Goal: Task Accomplishment & Management: Manage account settings

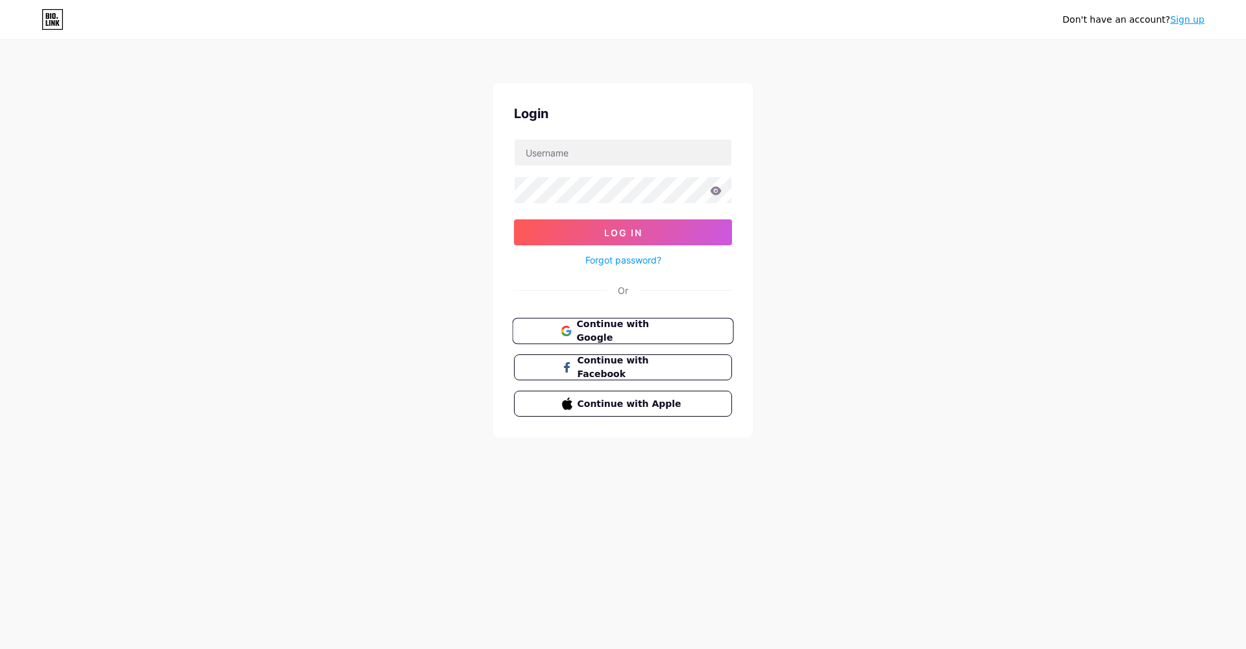
click at [624, 327] on span "Continue with Google" at bounding box center [630, 331] width 108 height 28
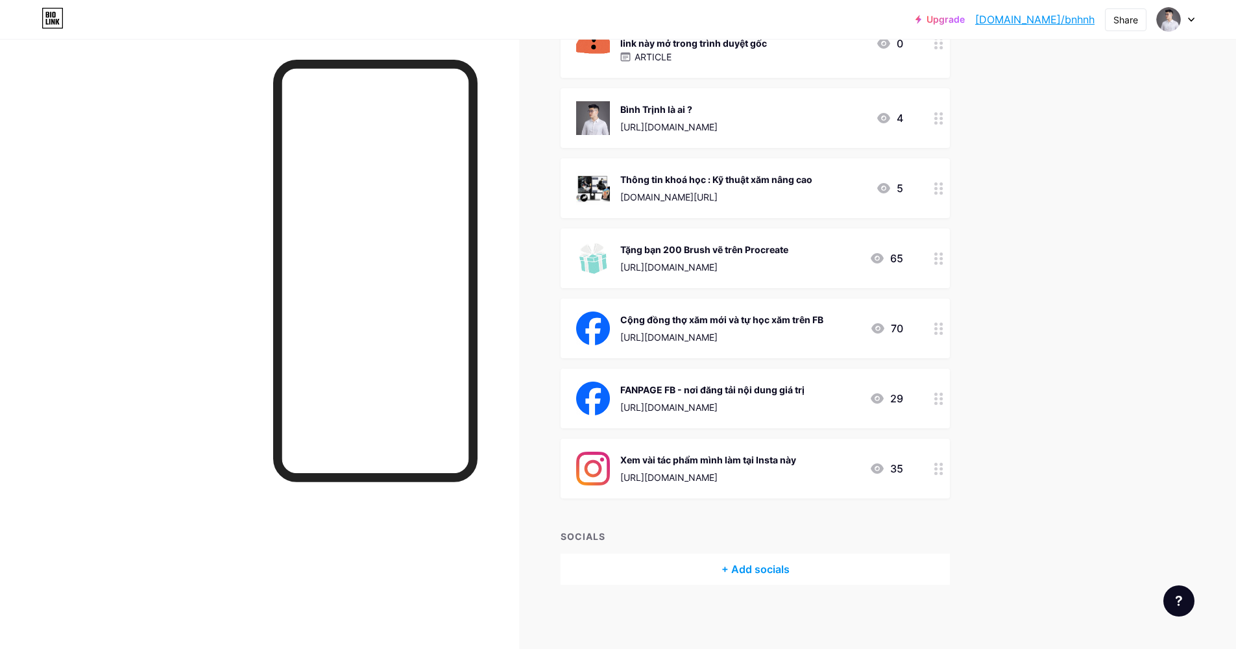
scroll to position [731, 0]
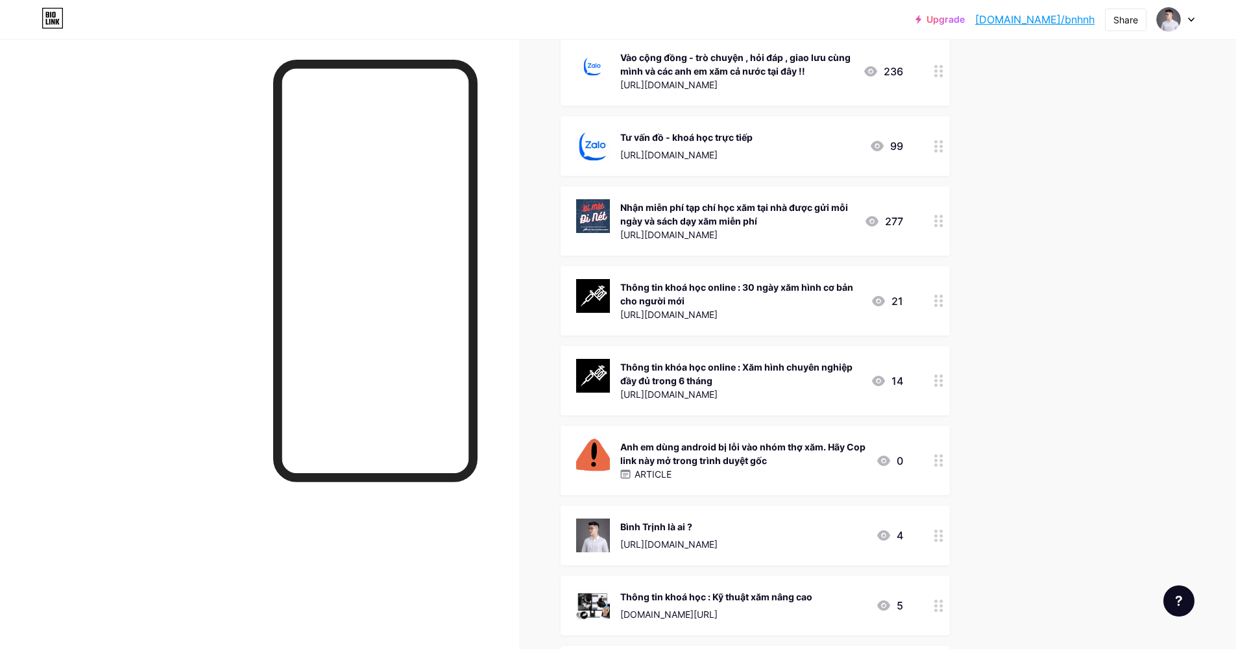
click at [801, 300] on div "Thông tin khoá học online : 30 ngày xăm hình cơ bản cho người mới" at bounding box center [740, 293] width 240 height 27
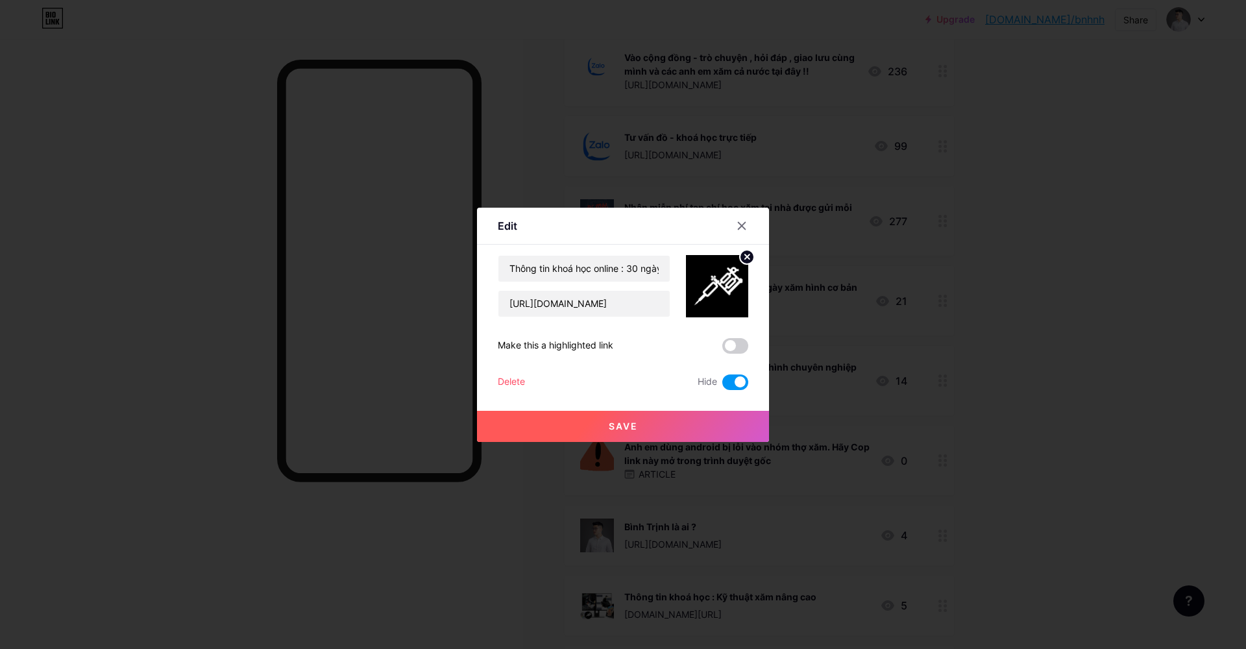
click at [737, 376] on span at bounding box center [735, 382] width 26 height 16
click at [722, 385] on input "checkbox" at bounding box center [722, 385] width 0 height 0
click at [740, 226] on icon at bounding box center [742, 226] width 10 height 10
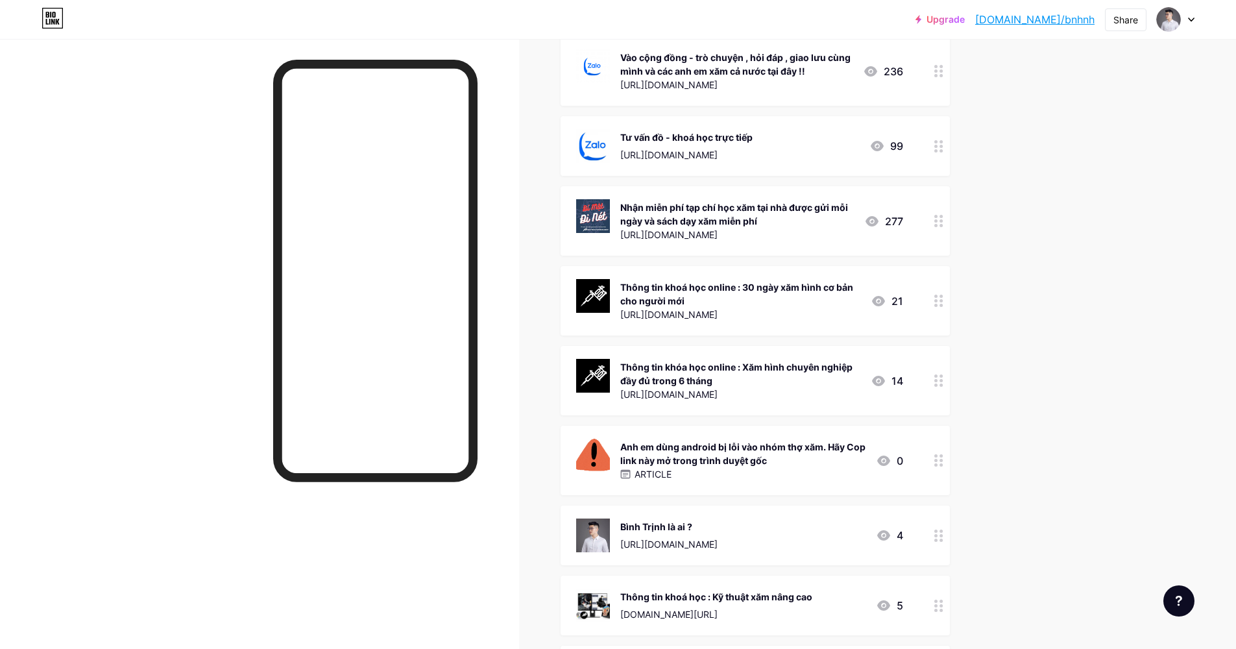
click at [945, 387] on div at bounding box center [939, 380] width 22 height 69
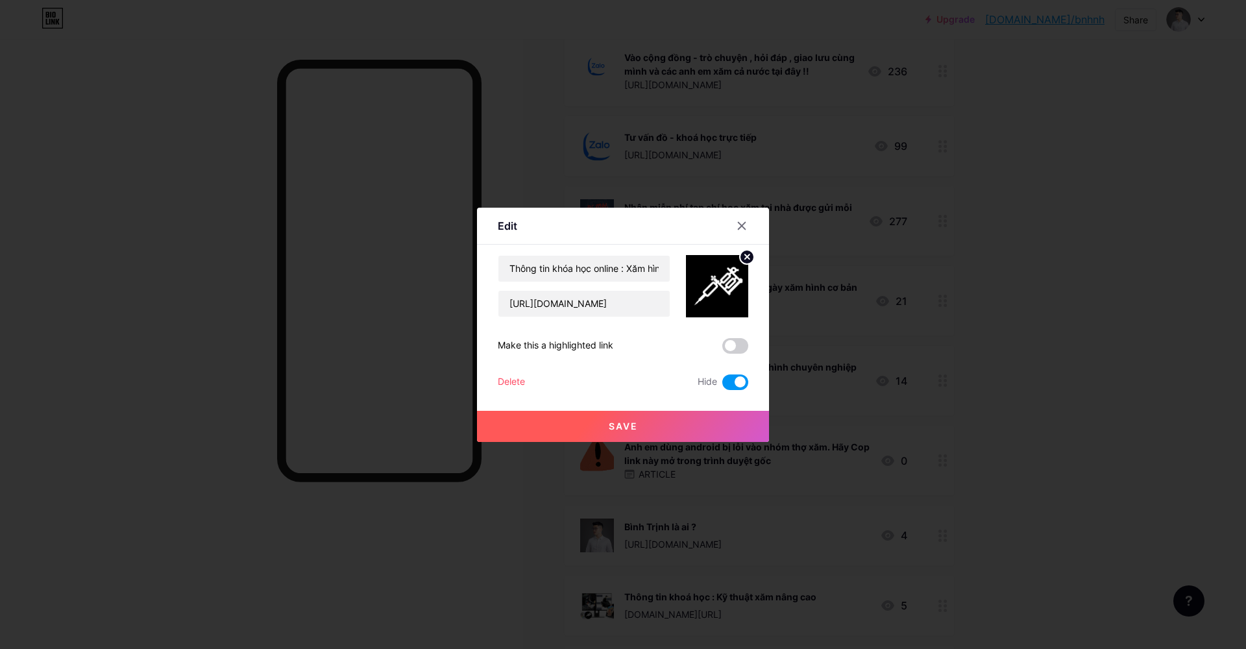
click at [739, 378] on span at bounding box center [735, 382] width 26 height 16
click at [722, 385] on input "checkbox" at bounding box center [722, 385] width 0 height 0
click at [1012, 374] on div at bounding box center [623, 324] width 1246 height 649
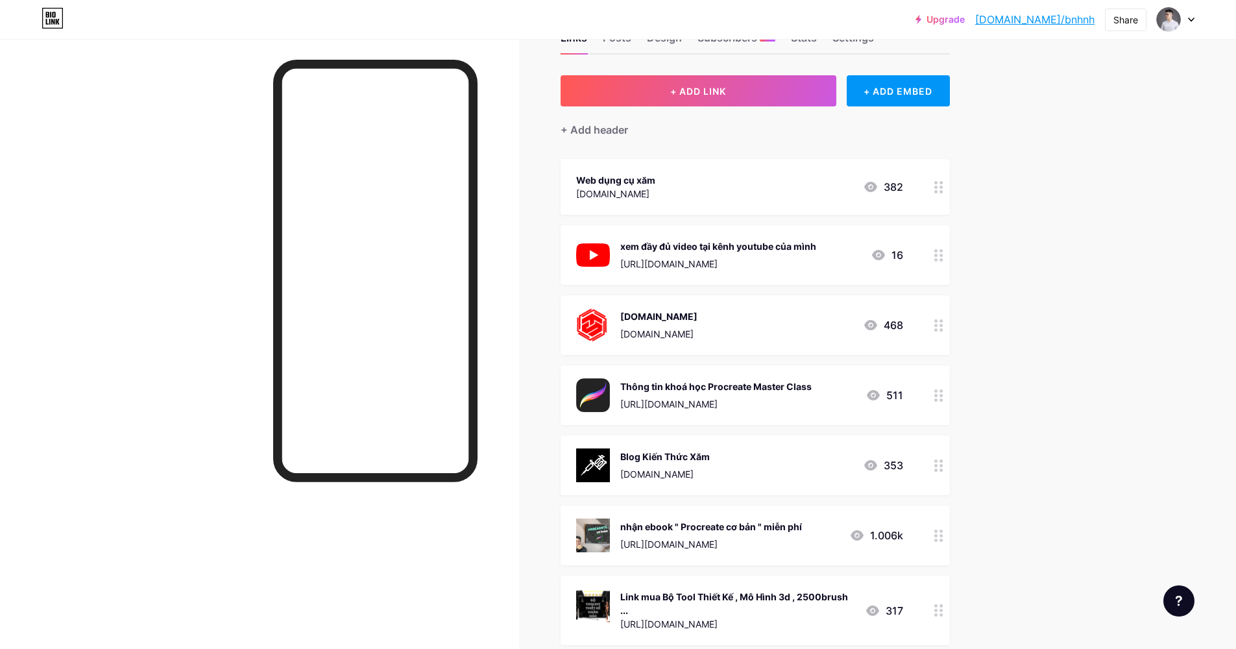
scroll to position [0, 0]
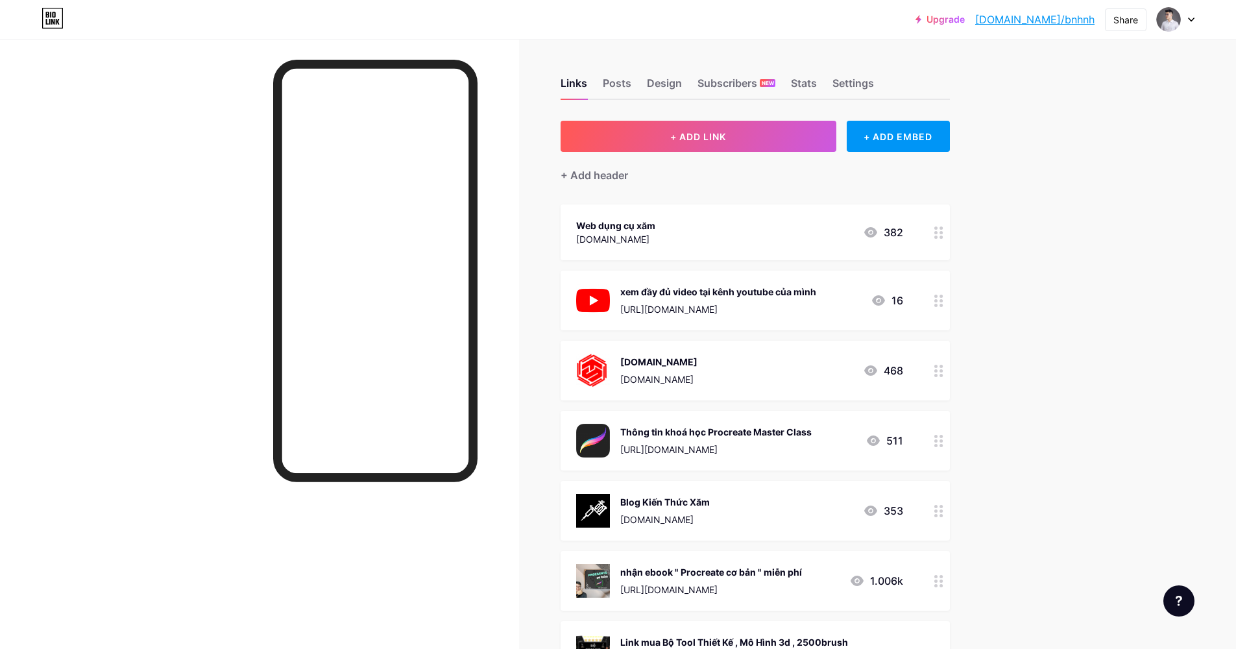
click at [939, 517] on div at bounding box center [939, 511] width 22 height 60
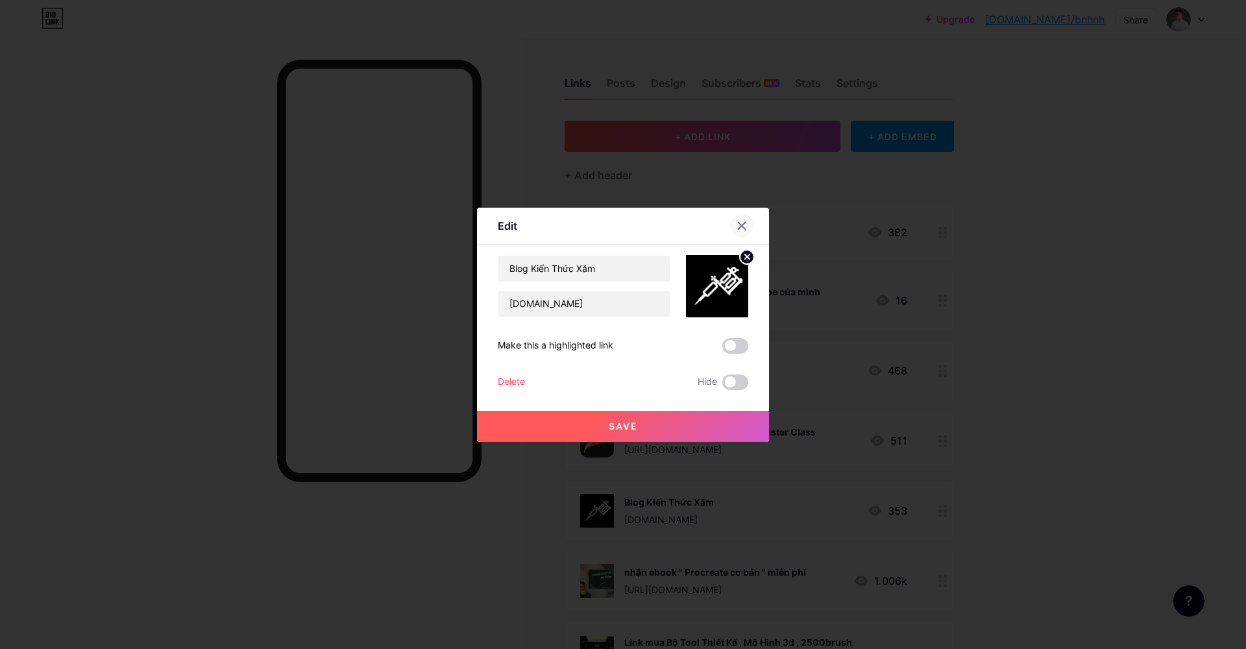
click at [737, 229] on icon at bounding box center [742, 226] width 10 height 10
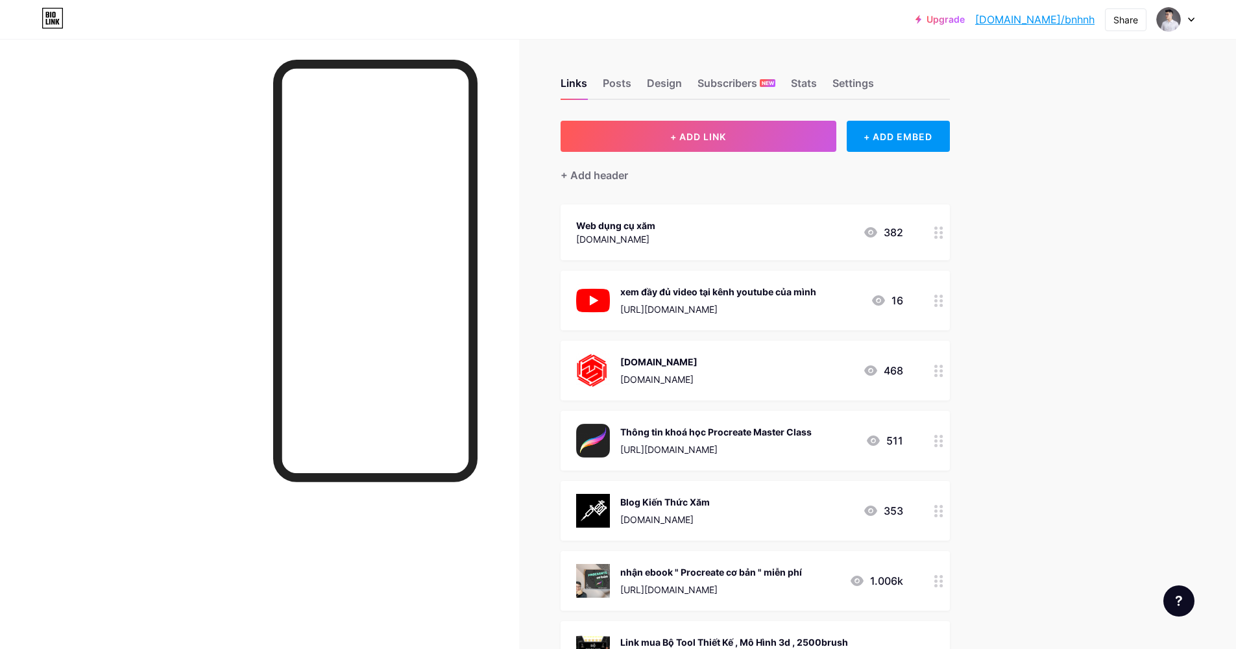
click at [942, 230] on icon at bounding box center [938, 232] width 9 height 12
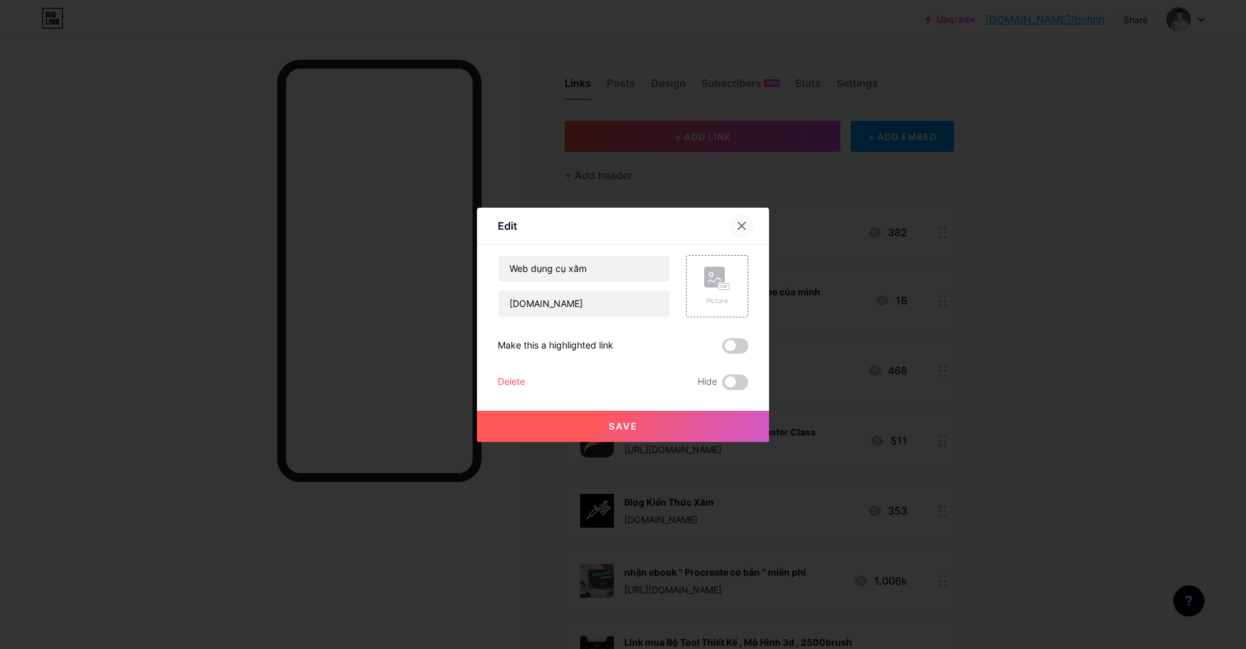
click at [739, 228] on icon at bounding box center [742, 226] width 10 height 10
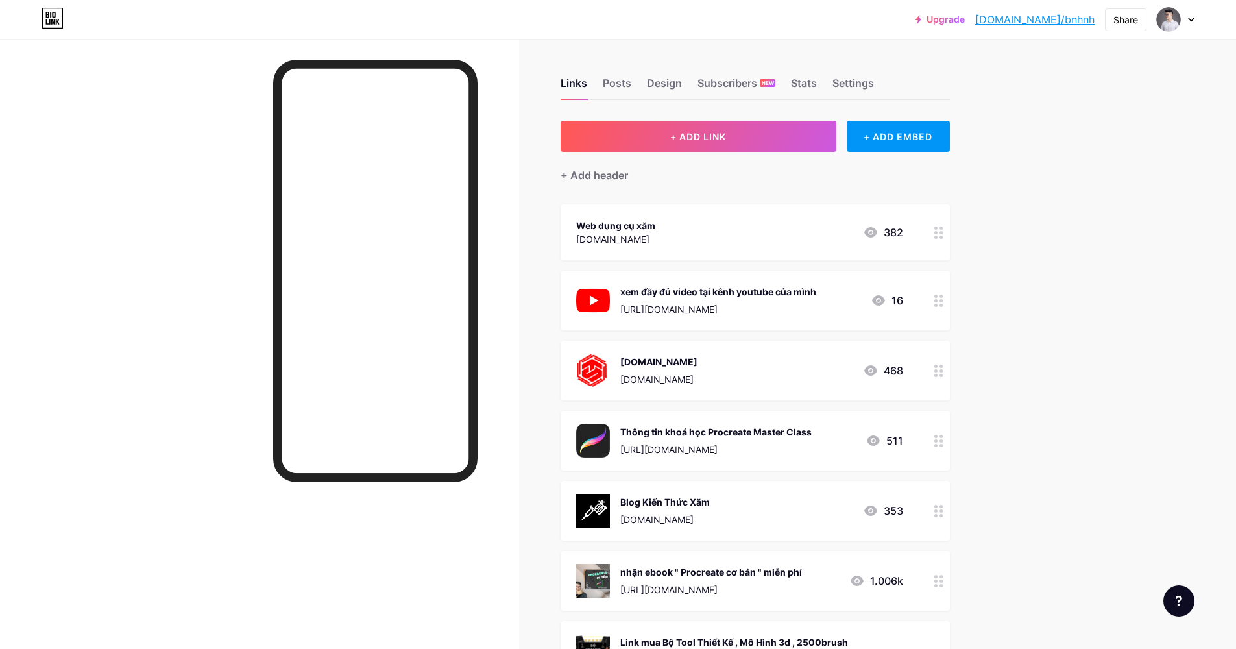
click at [939, 226] on icon at bounding box center [938, 232] width 9 height 12
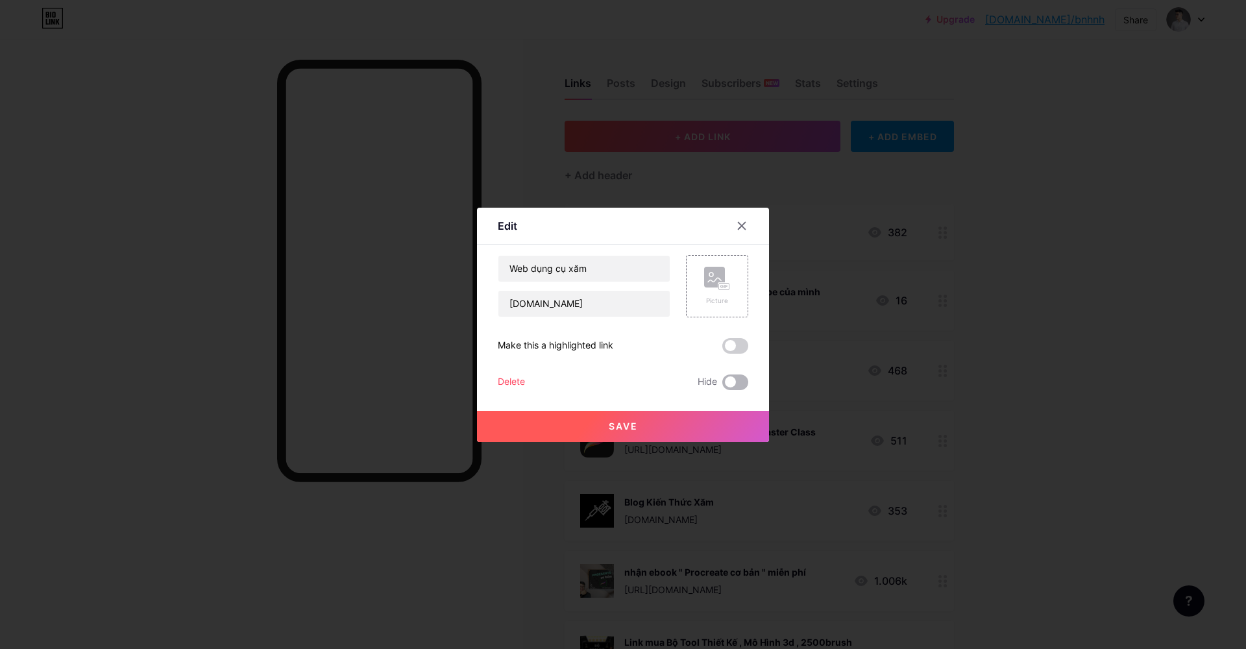
click at [734, 387] on span at bounding box center [735, 382] width 26 height 16
click at [722, 385] on input "checkbox" at bounding box center [722, 385] width 0 height 0
click at [724, 422] on button "Save" at bounding box center [623, 426] width 292 height 31
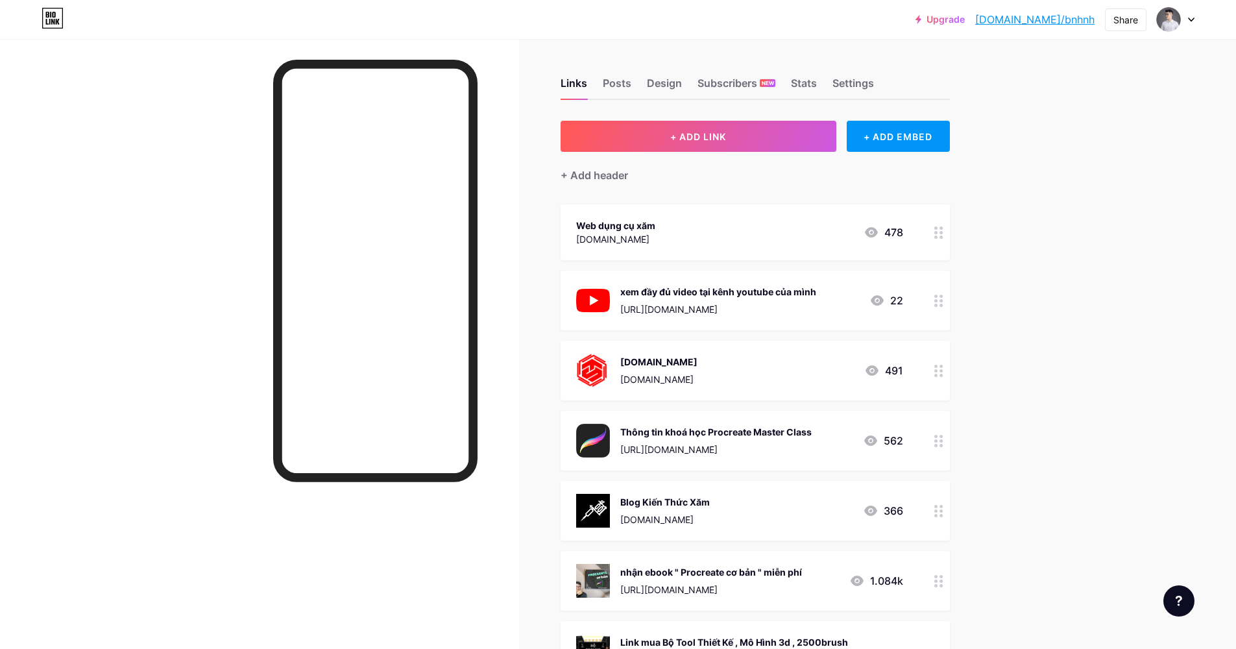
scroll to position [21, 0]
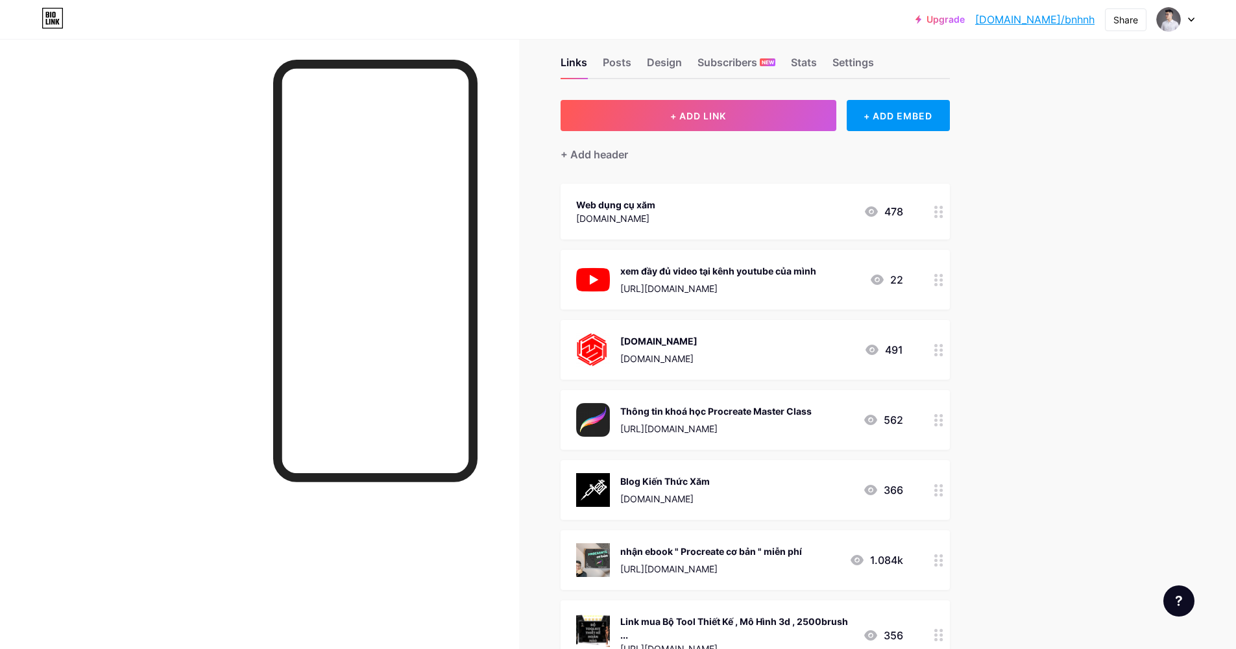
click at [943, 498] on div at bounding box center [939, 490] width 22 height 60
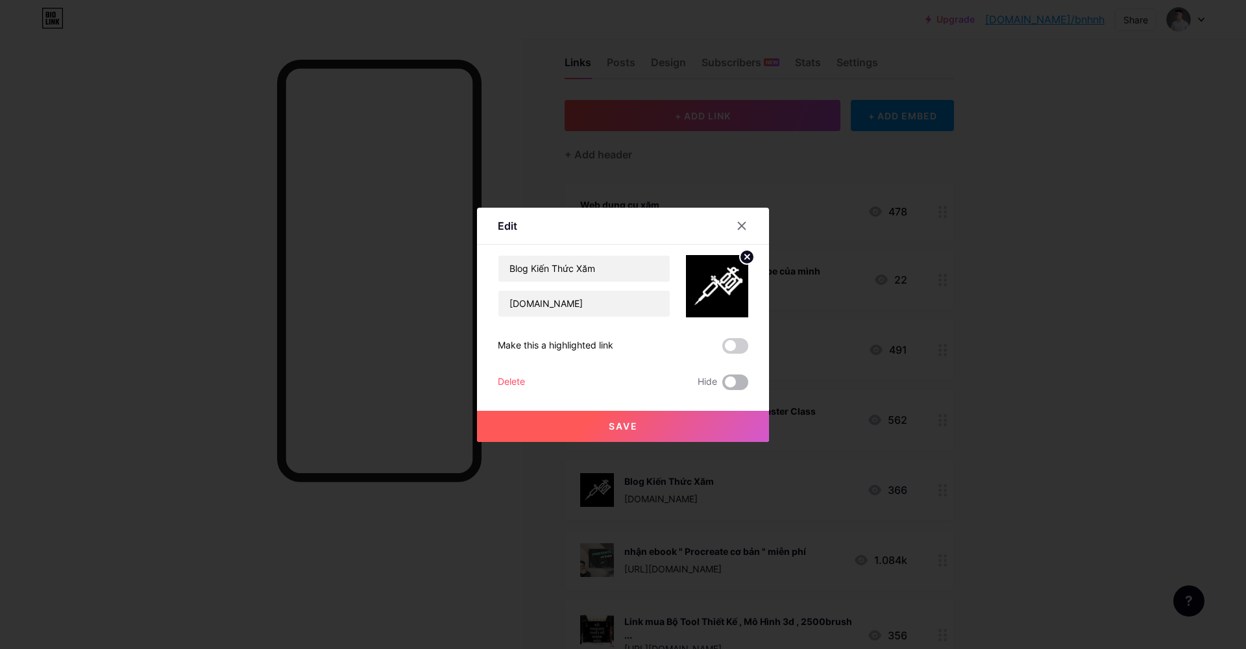
click at [729, 387] on span at bounding box center [735, 382] width 26 height 16
click at [722, 385] on input "checkbox" at bounding box center [722, 385] width 0 height 0
click at [700, 425] on button "Save" at bounding box center [623, 426] width 292 height 31
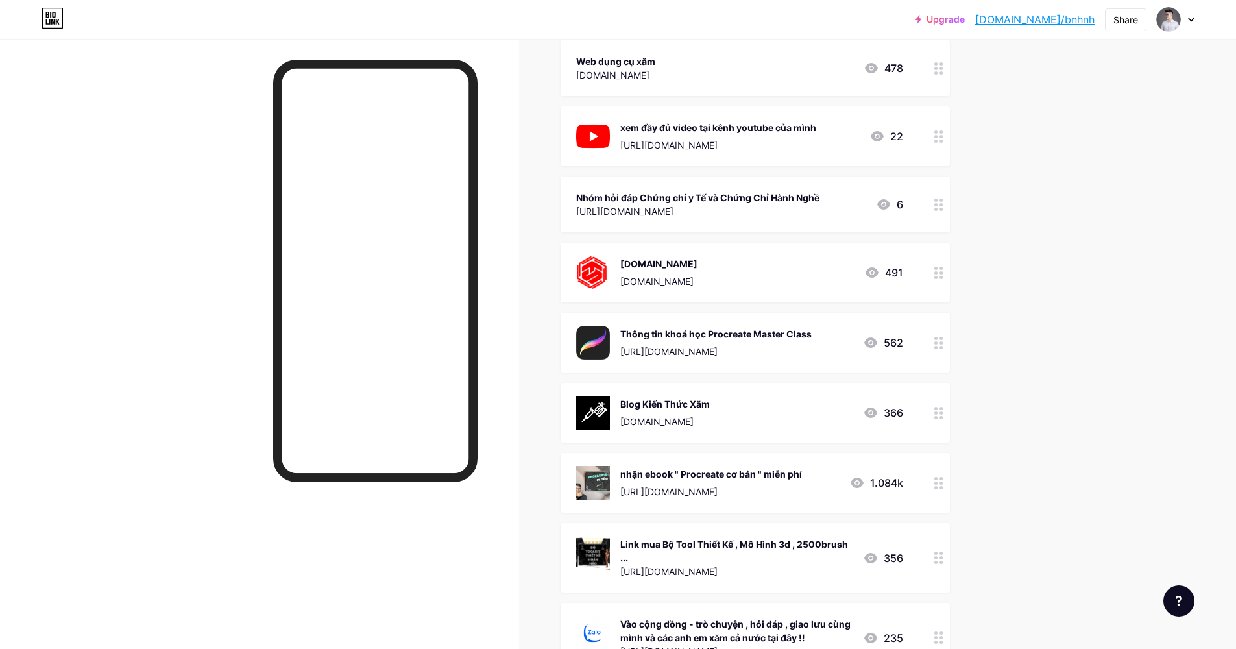
scroll to position [54, 0]
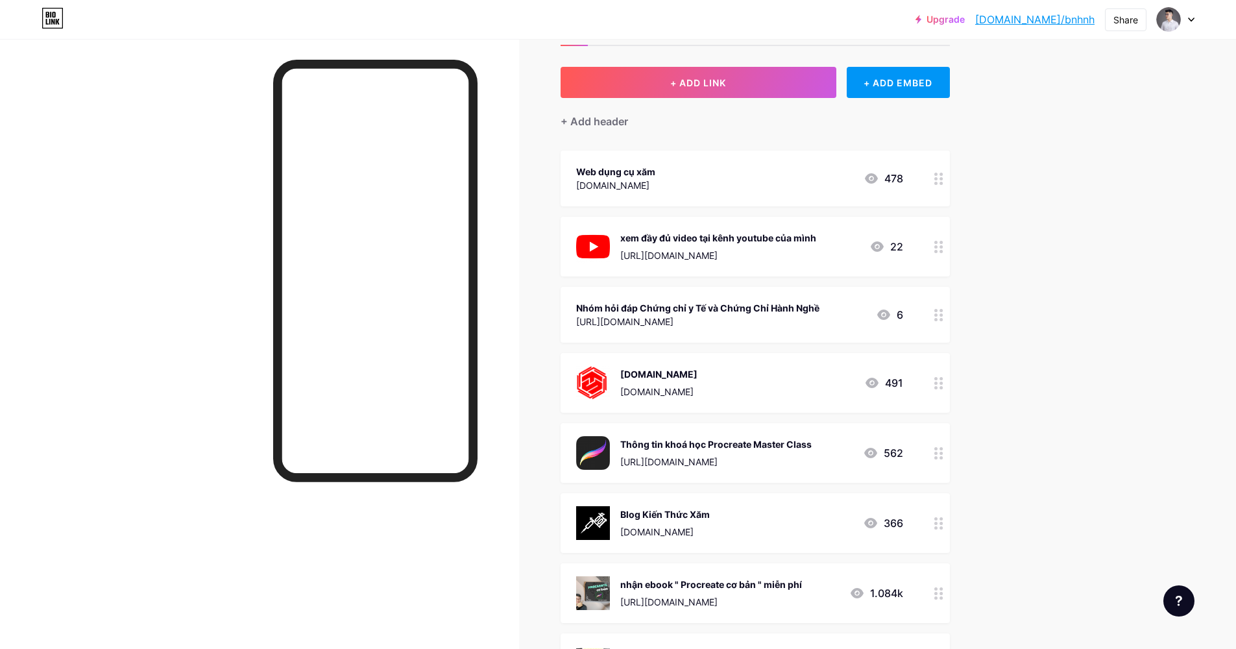
drag, startPoint x: 947, startPoint y: 296, endPoint x: 936, endPoint y: 137, distance: 159.3
drag, startPoint x: 942, startPoint y: 310, endPoint x: 925, endPoint y: 222, distance: 89.1
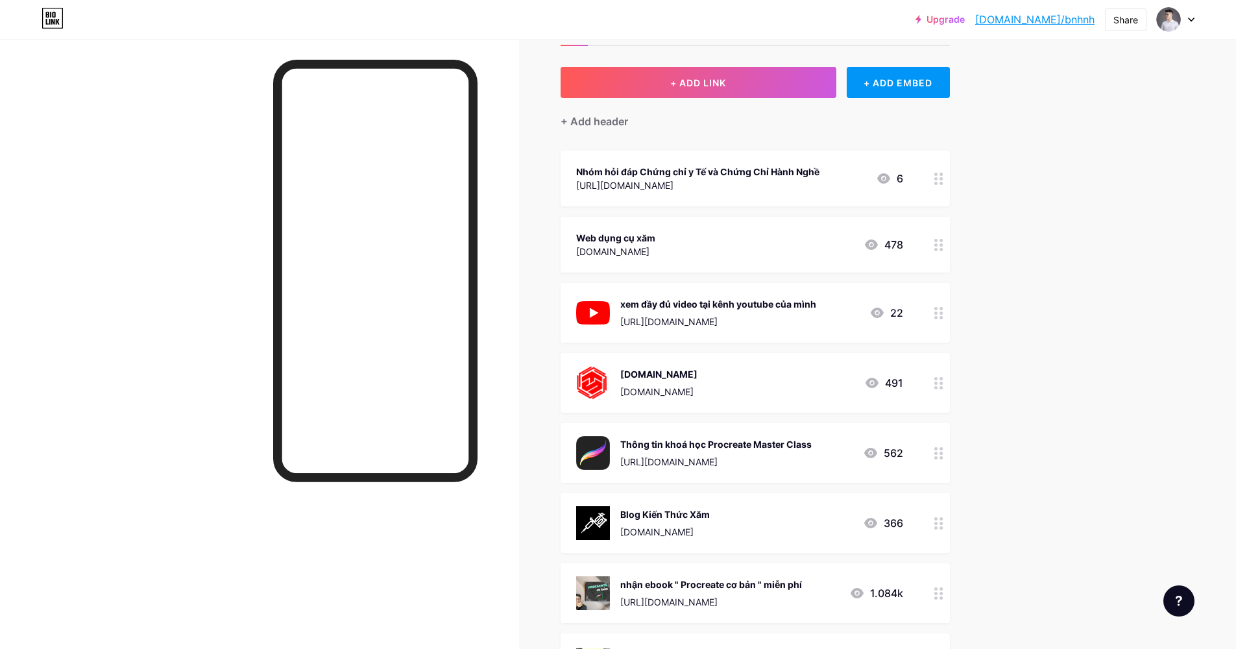
drag, startPoint x: 949, startPoint y: 177, endPoint x: 916, endPoint y: 209, distance: 45.4
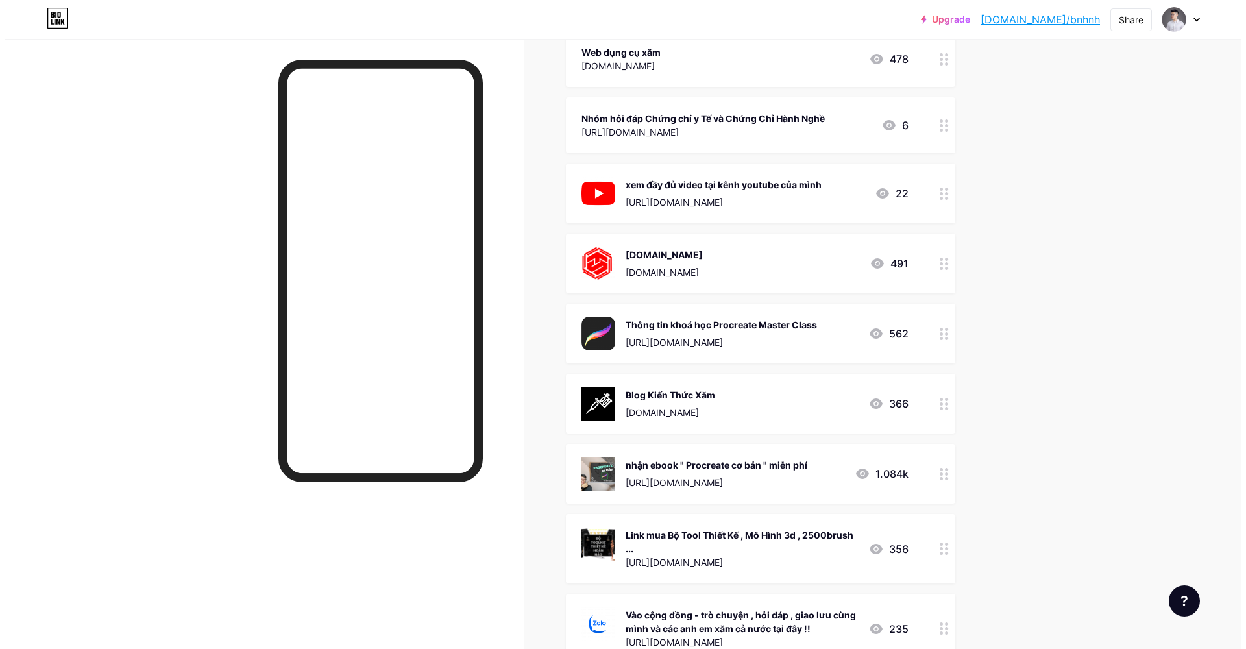
scroll to position [0, 0]
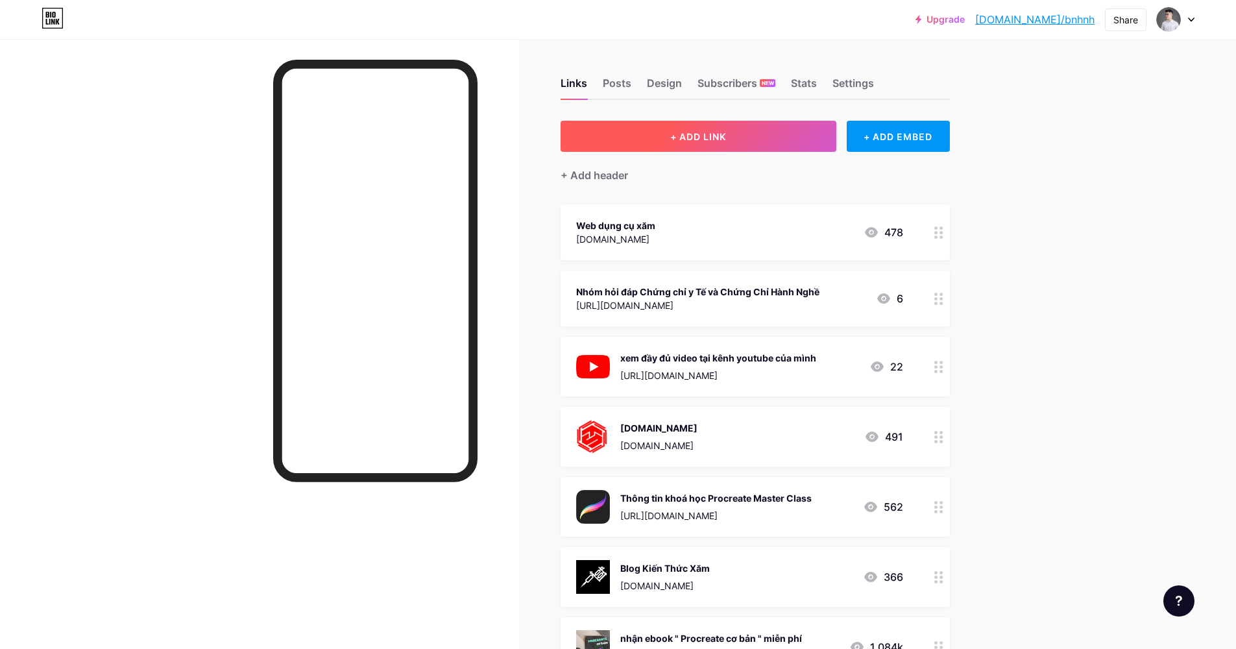
click at [720, 135] on span "+ ADD LINK" at bounding box center [698, 136] width 56 height 11
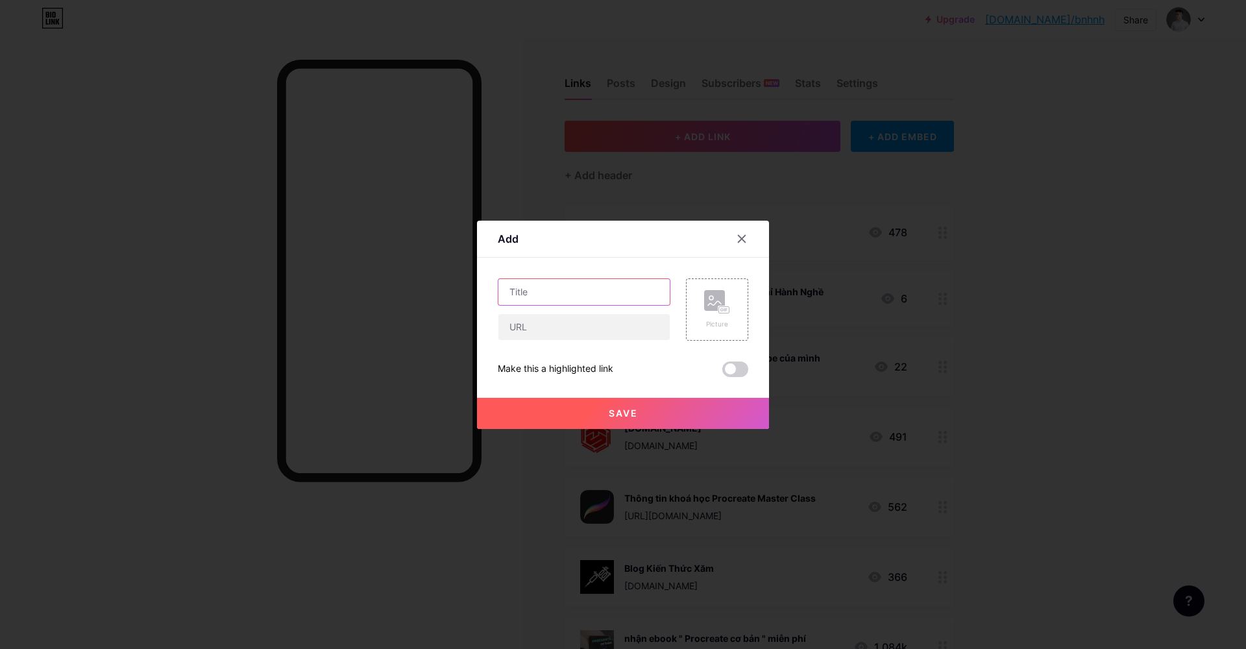
click at [552, 300] on input "text" at bounding box center [583, 292] width 171 height 26
type input "Nhận Tài liệu : Giấy tờ cần có khi làm xăm cực dễ hiểu"
click at [708, 312] on icon at bounding box center [717, 302] width 26 height 24
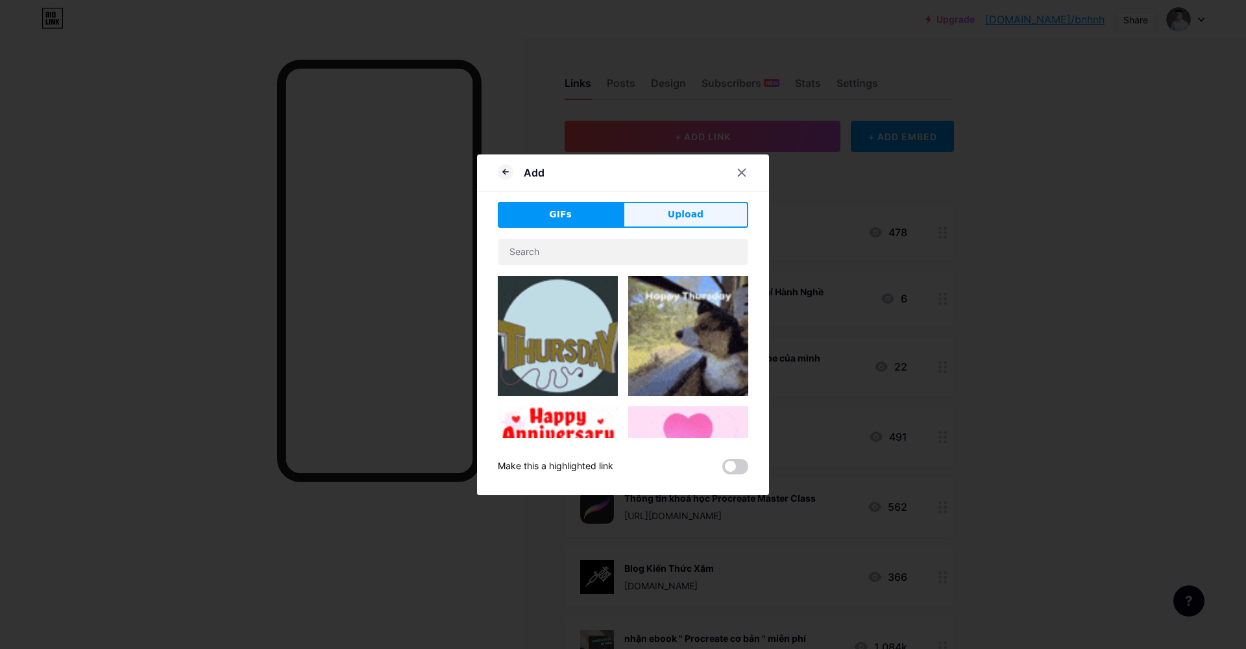
click at [674, 227] on button "Upload" at bounding box center [685, 215] width 125 height 26
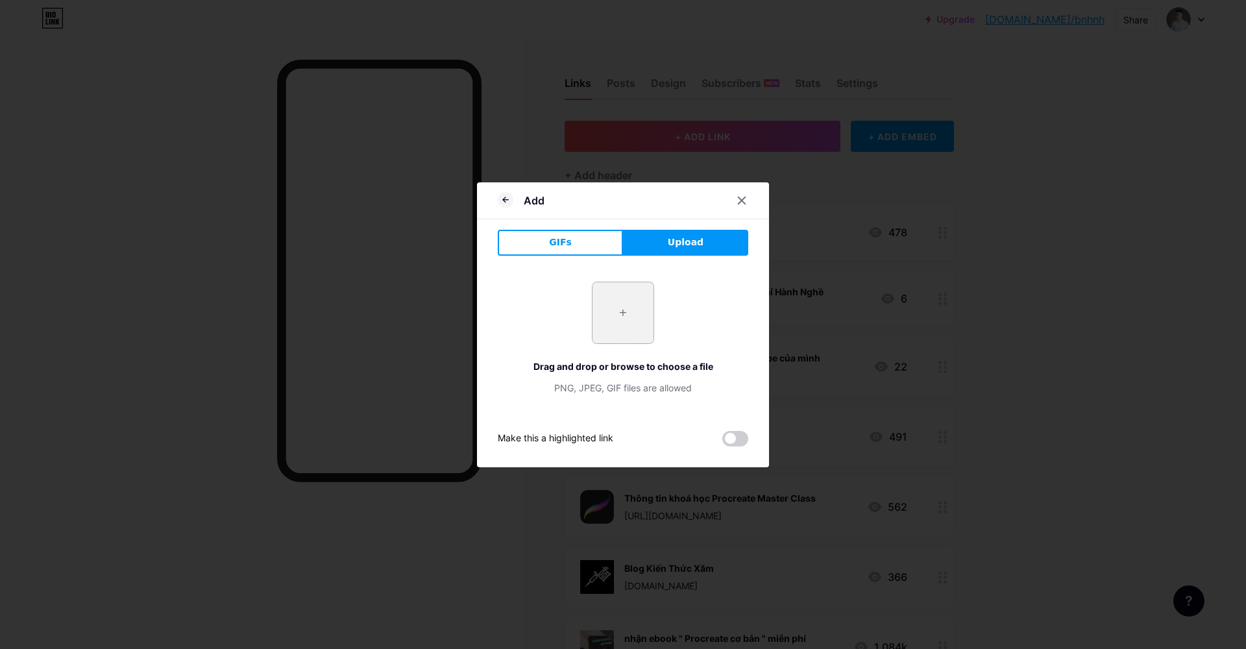
click at [611, 337] on input "file" at bounding box center [622, 312] width 61 height 61
click at [629, 321] on input "file" at bounding box center [622, 312] width 61 height 61
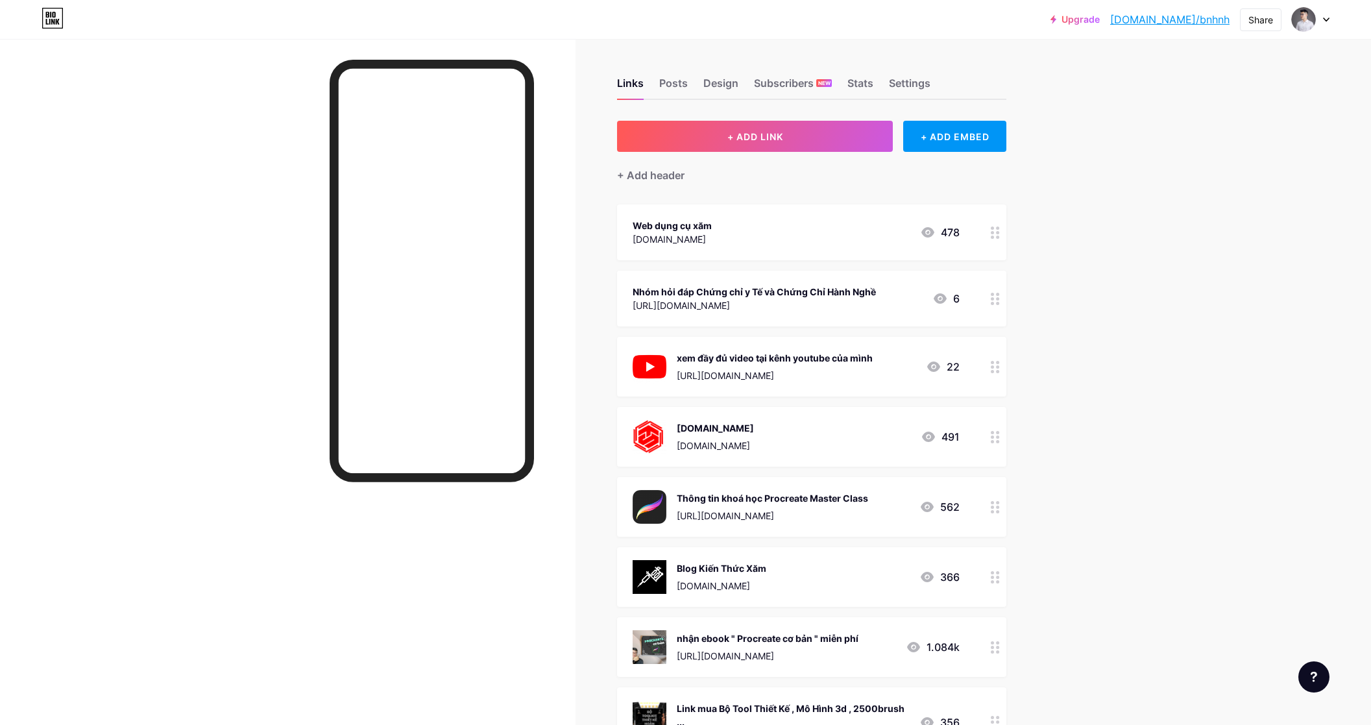
click at [997, 297] on icon at bounding box center [995, 299] width 9 height 12
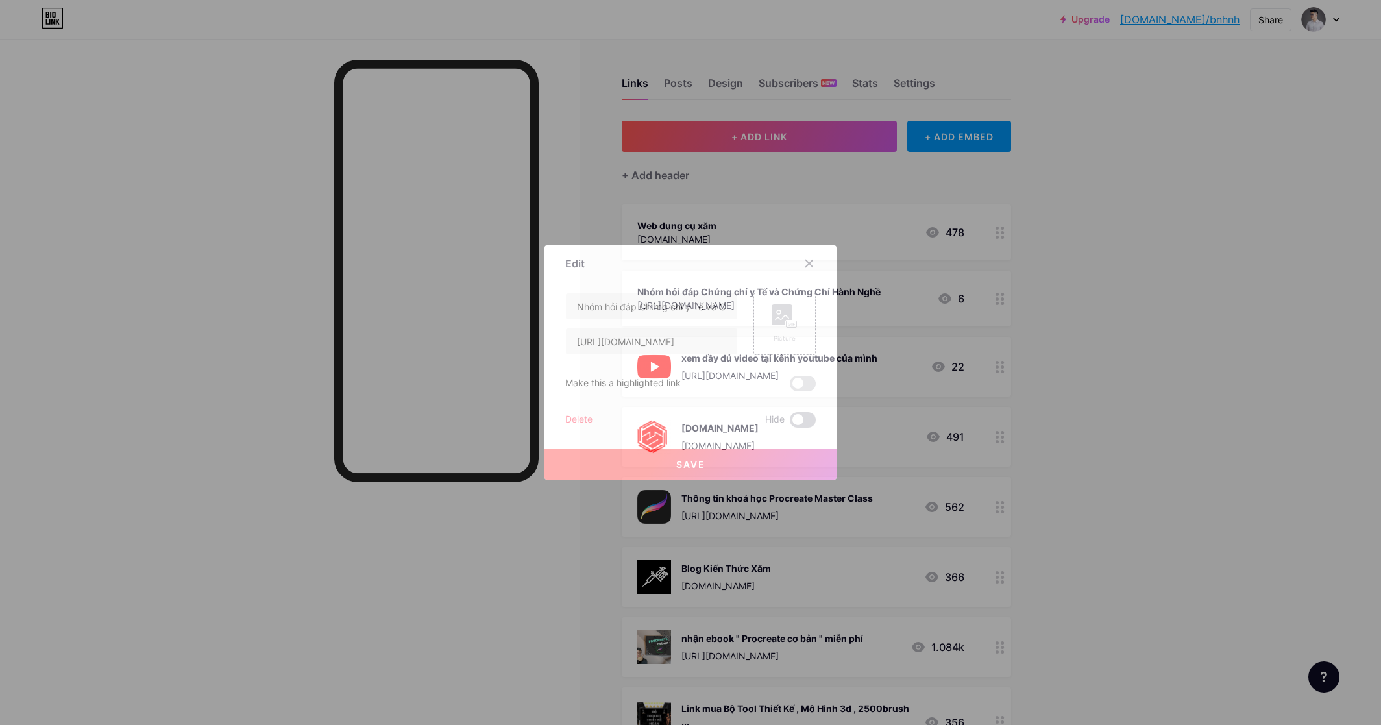
click at [798, 422] on span at bounding box center [803, 420] width 26 height 16
click at [790, 423] on input "checkbox" at bounding box center [790, 423] width 0 height 0
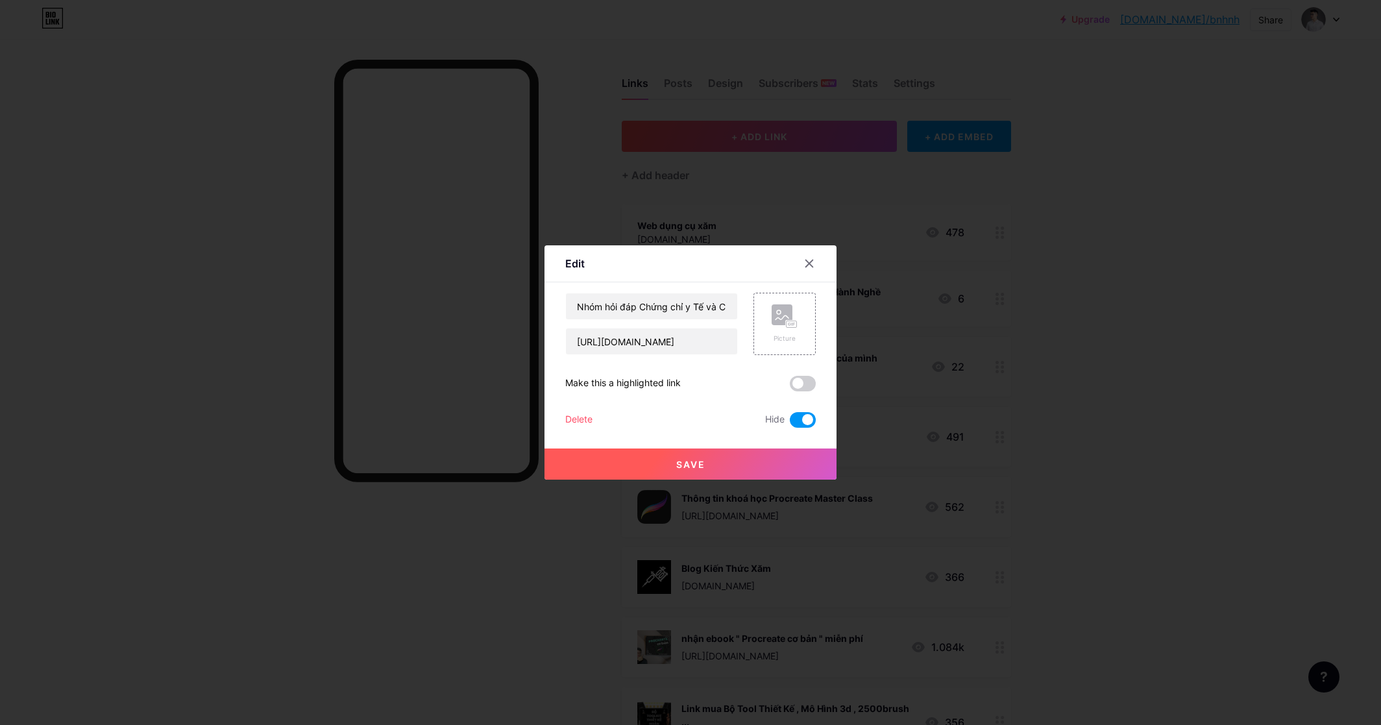
click at [800, 454] on button "Save" at bounding box center [690, 463] width 292 height 31
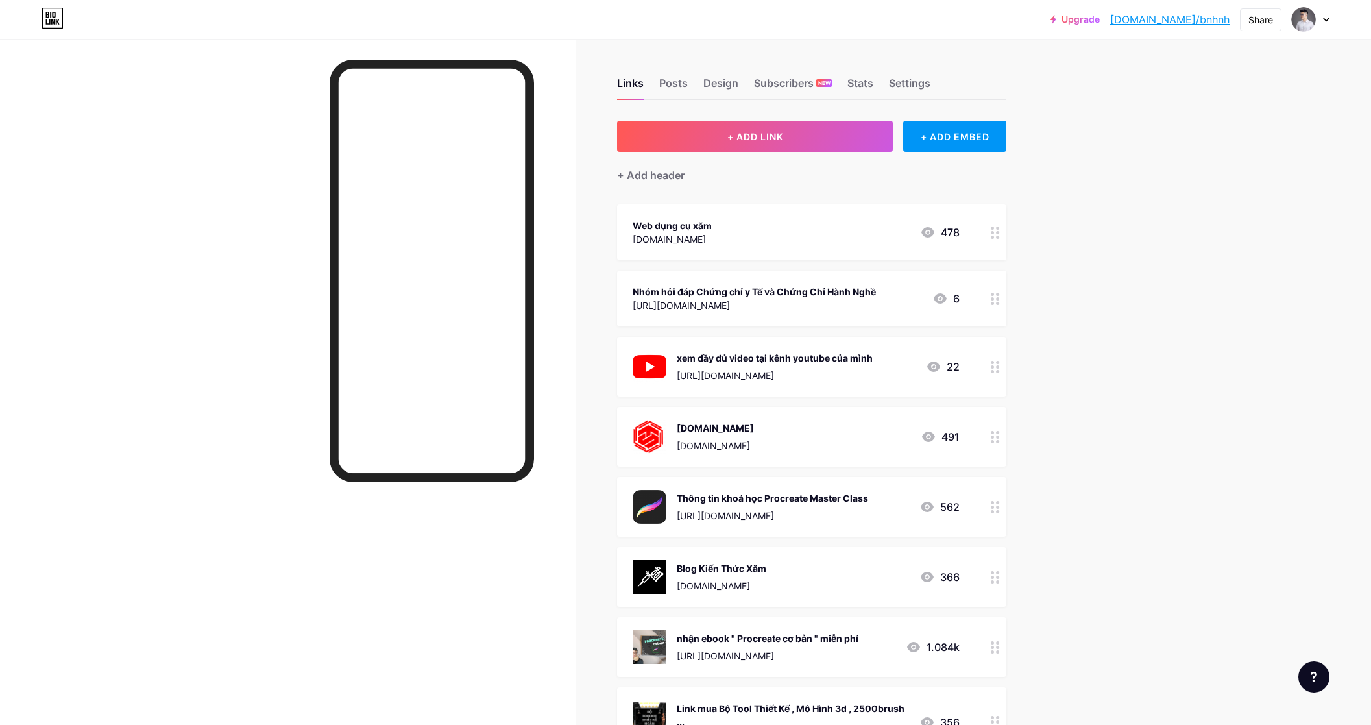
click at [845, 143] on button "+ ADD LINK" at bounding box center [755, 136] width 276 height 31
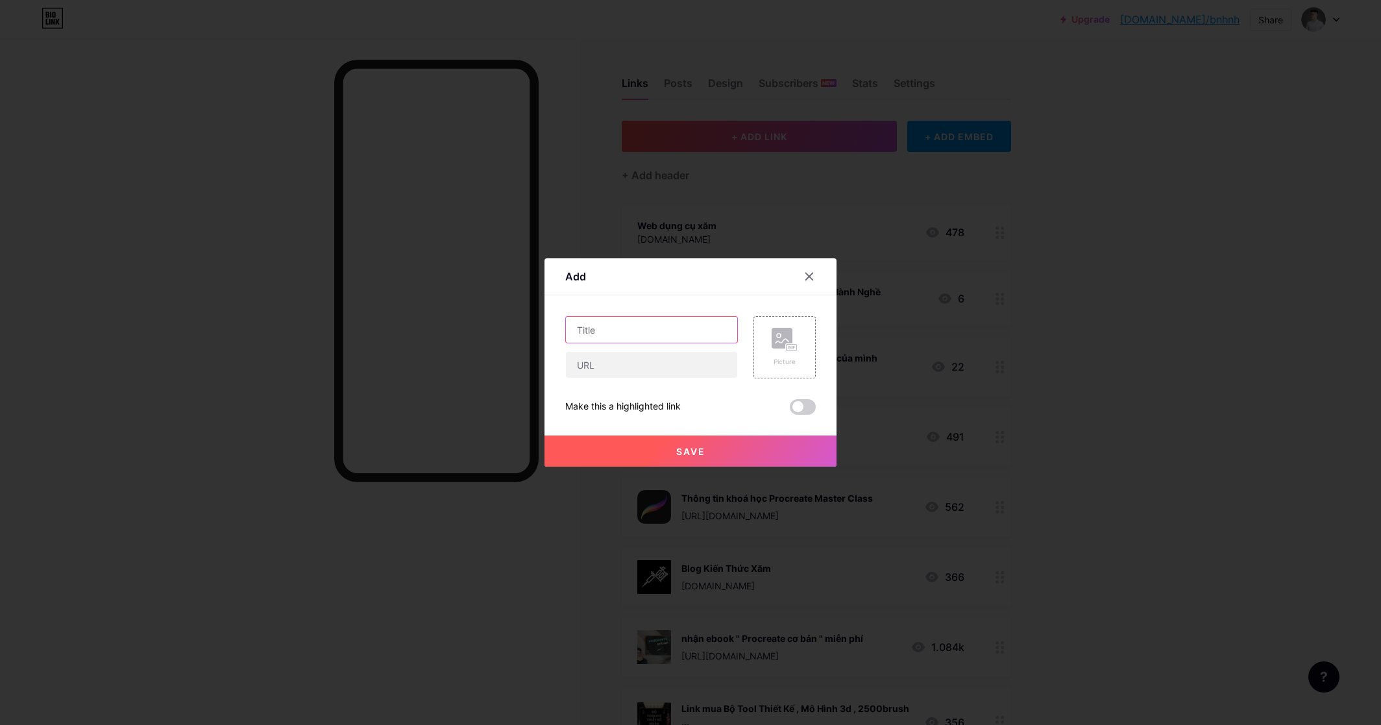
click at [626, 334] on input "text" at bounding box center [651, 330] width 171 height 26
click at [770, 368] on div "Picture" at bounding box center [784, 347] width 62 height 62
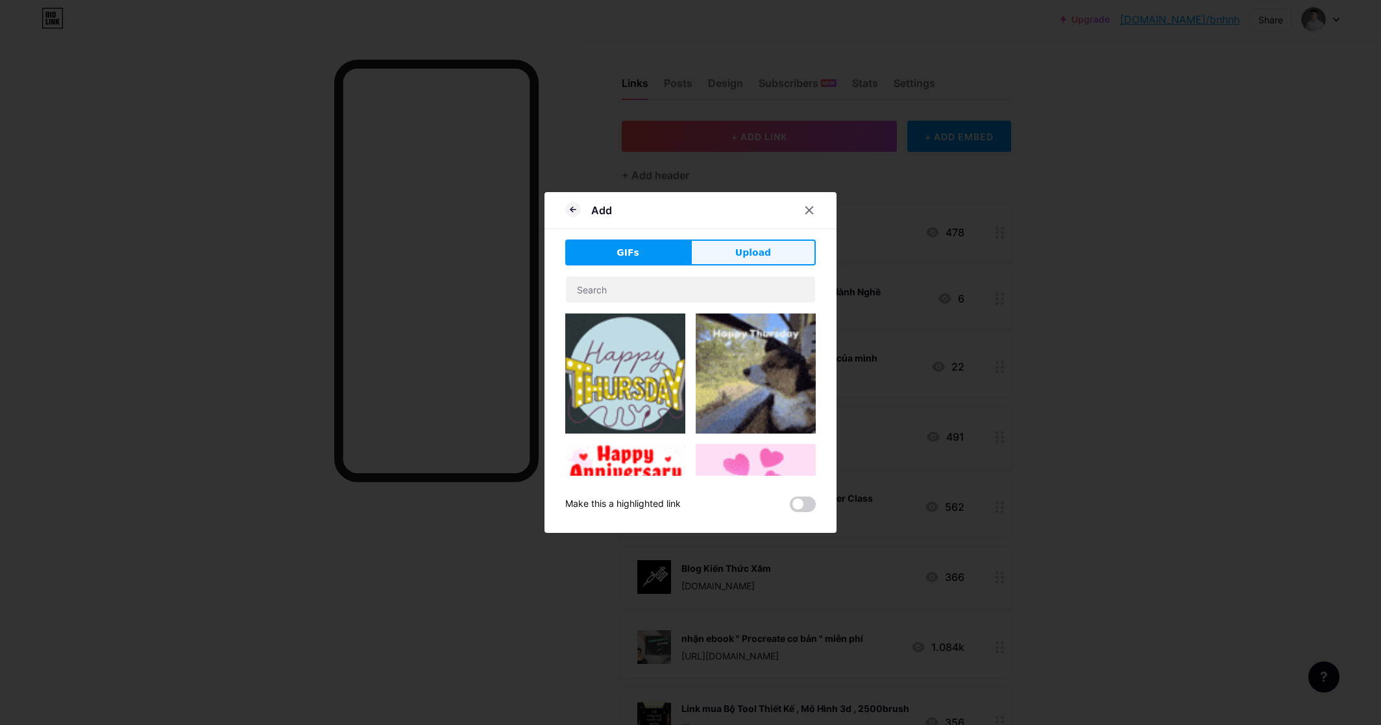
click at [753, 263] on button "Upload" at bounding box center [752, 252] width 125 height 26
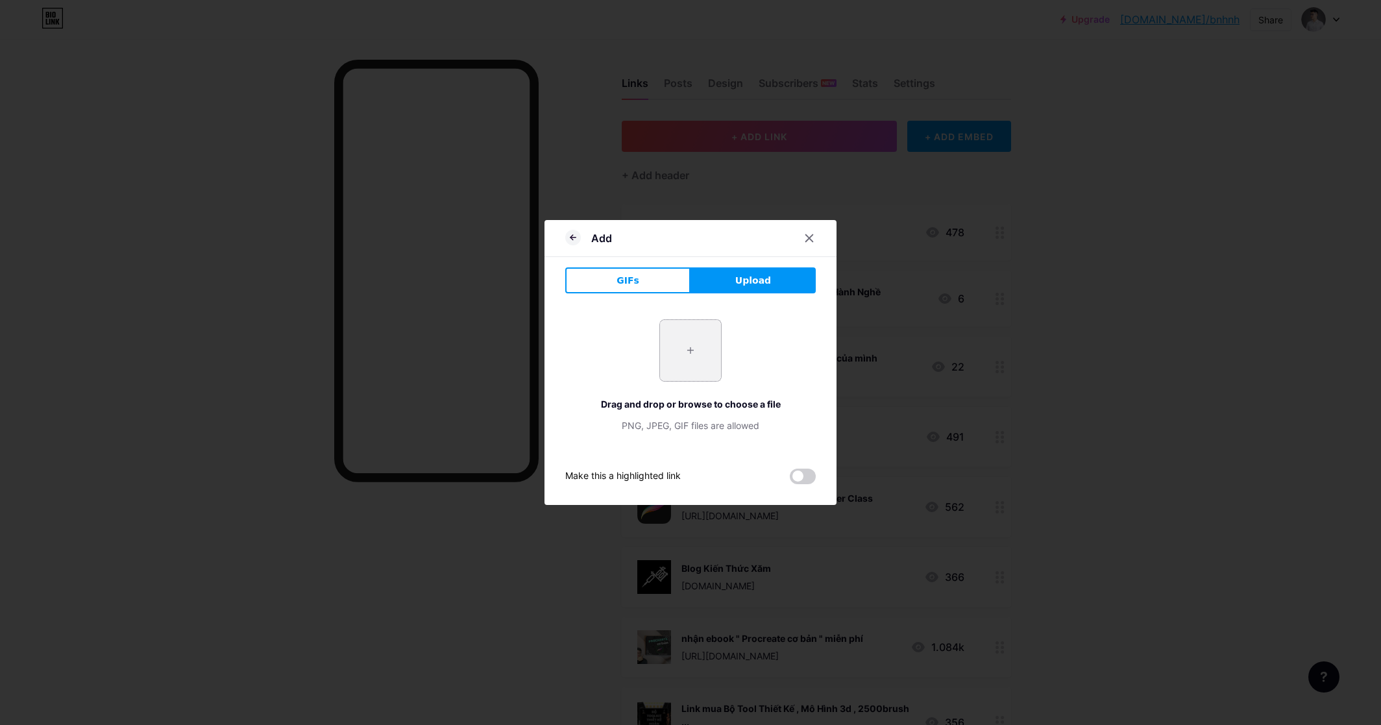
click at [686, 354] on input "file" at bounding box center [690, 350] width 61 height 61
type input "C:\fakepath\LUẬT NGHỀ XĂM BẰNG HÌNH ẢNH.png"
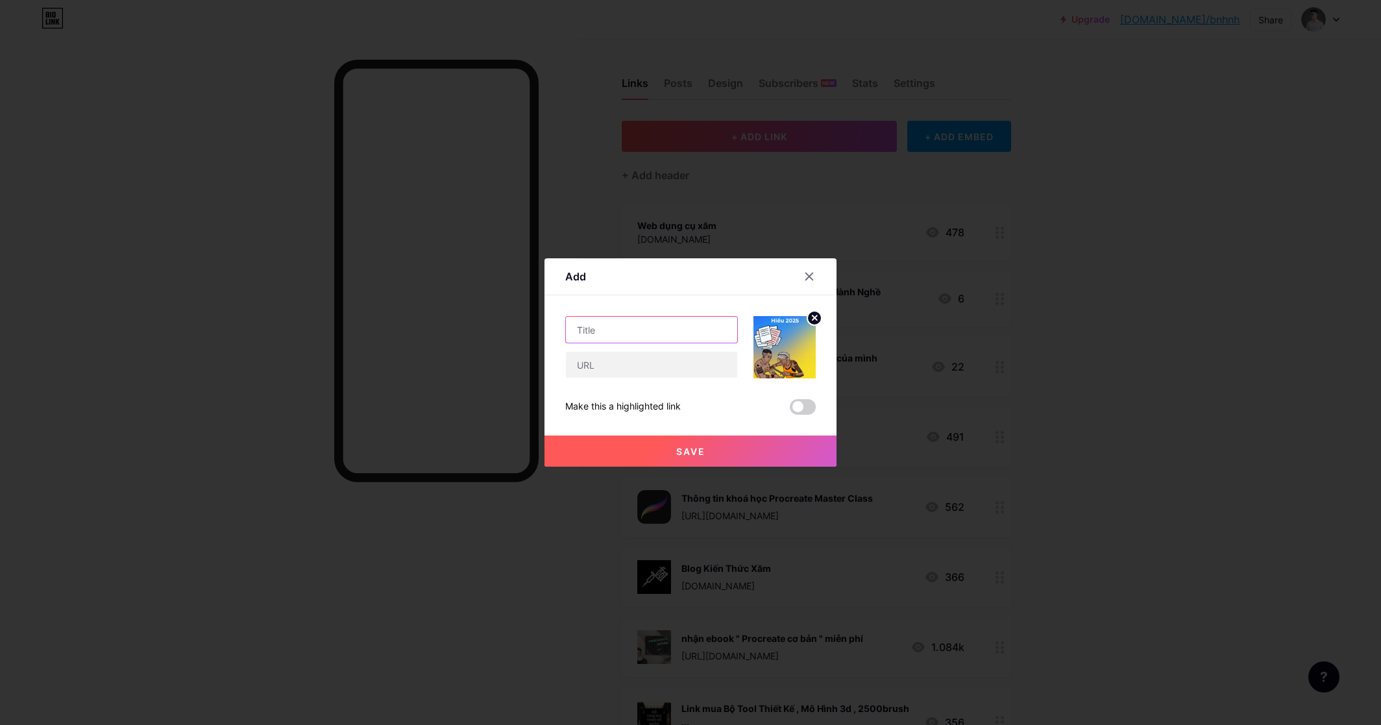
click at [620, 334] on input "text" at bounding box center [651, 330] width 171 height 26
type input "Nhận ebook : Giấy tờ cần có khi làm xăm , phiên bản dễ hiểu"
click at [698, 458] on button "Save" at bounding box center [690, 450] width 292 height 31
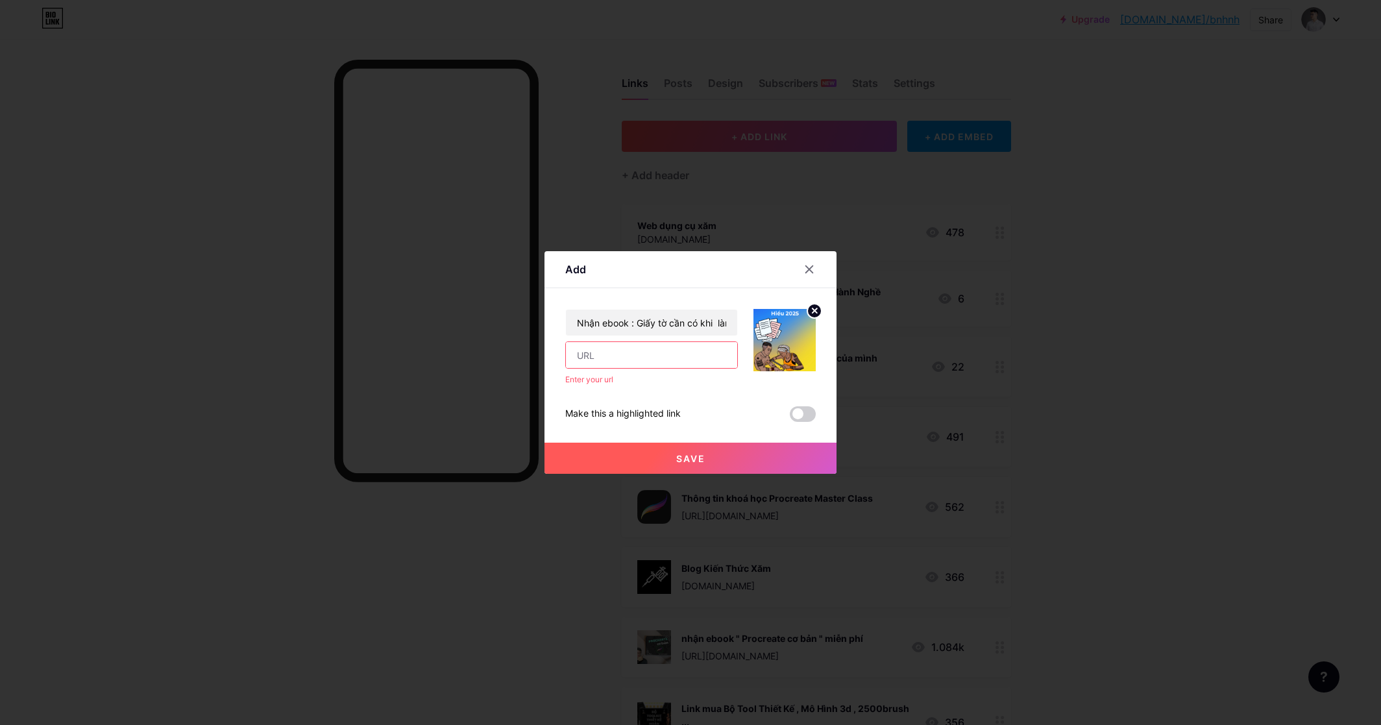
click at [623, 352] on input "text" at bounding box center [651, 355] width 171 height 26
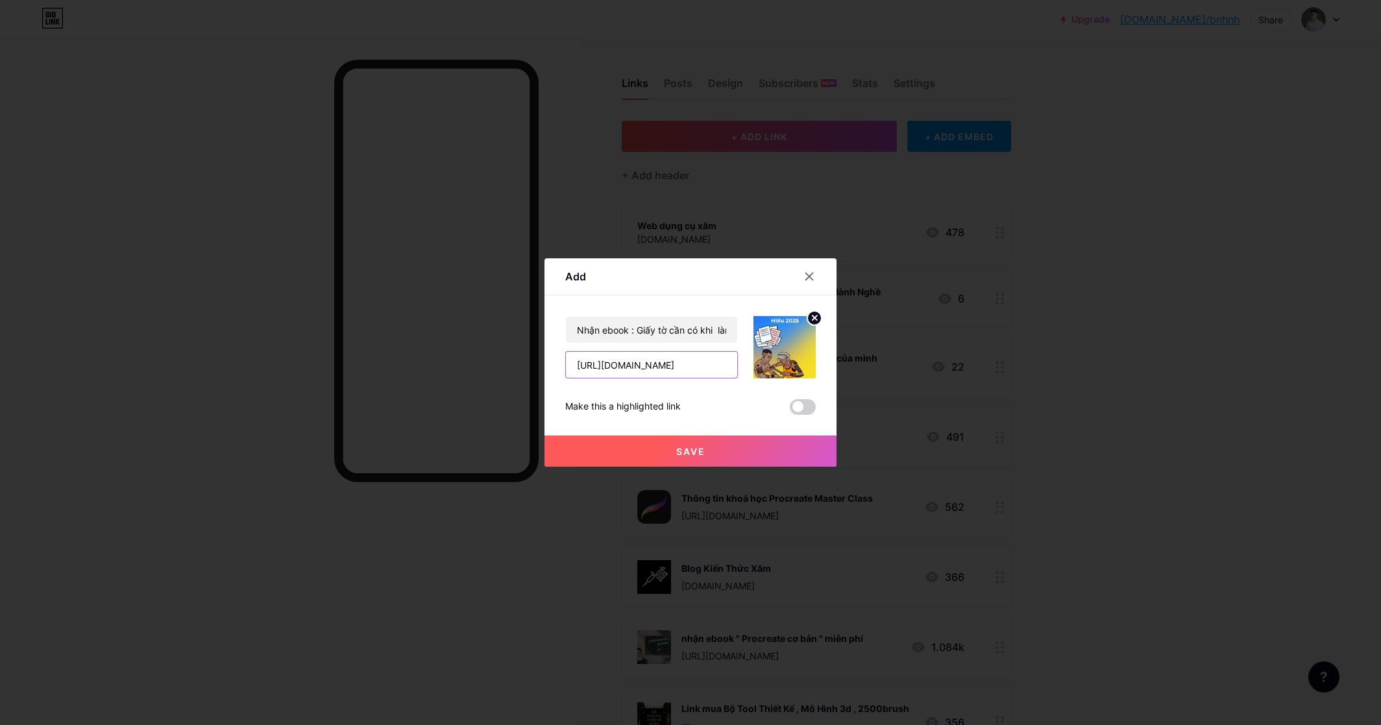
type input "https://10.binhtrinh.vn"
click at [726, 458] on button "Save" at bounding box center [690, 450] width 292 height 31
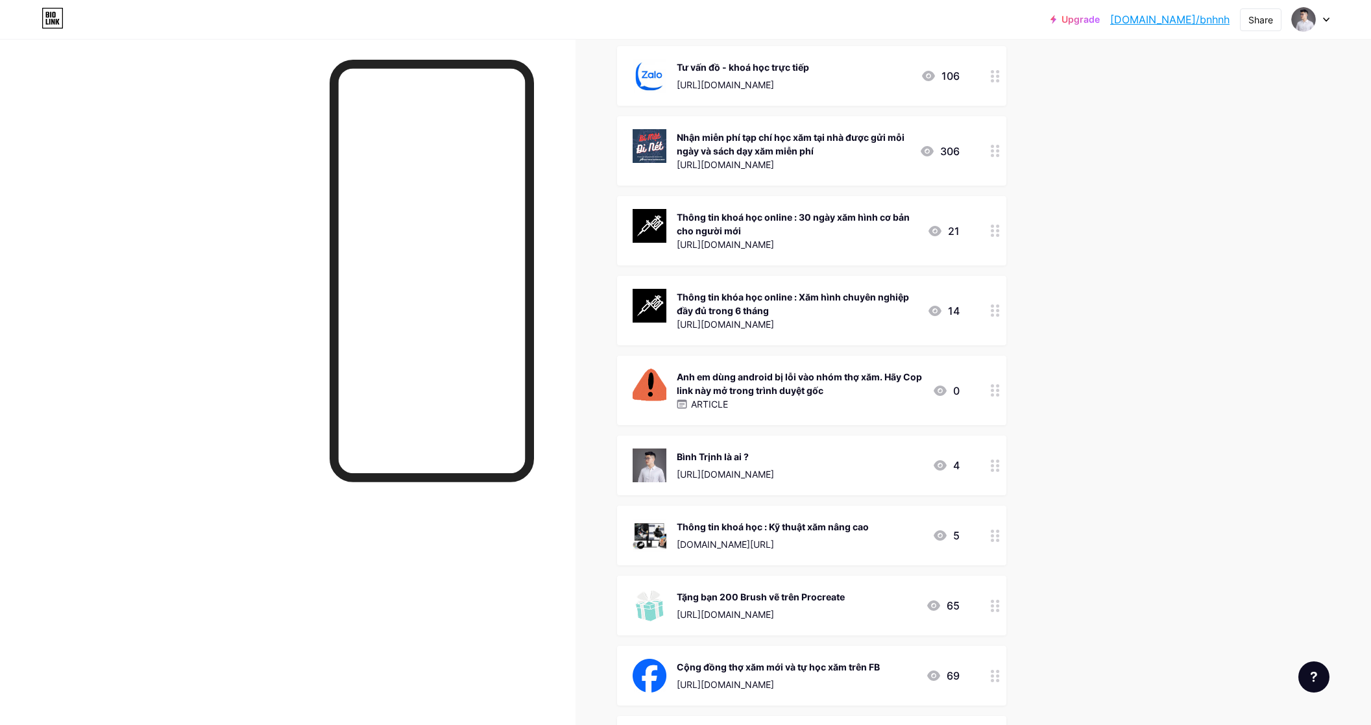
scroll to position [905, 0]
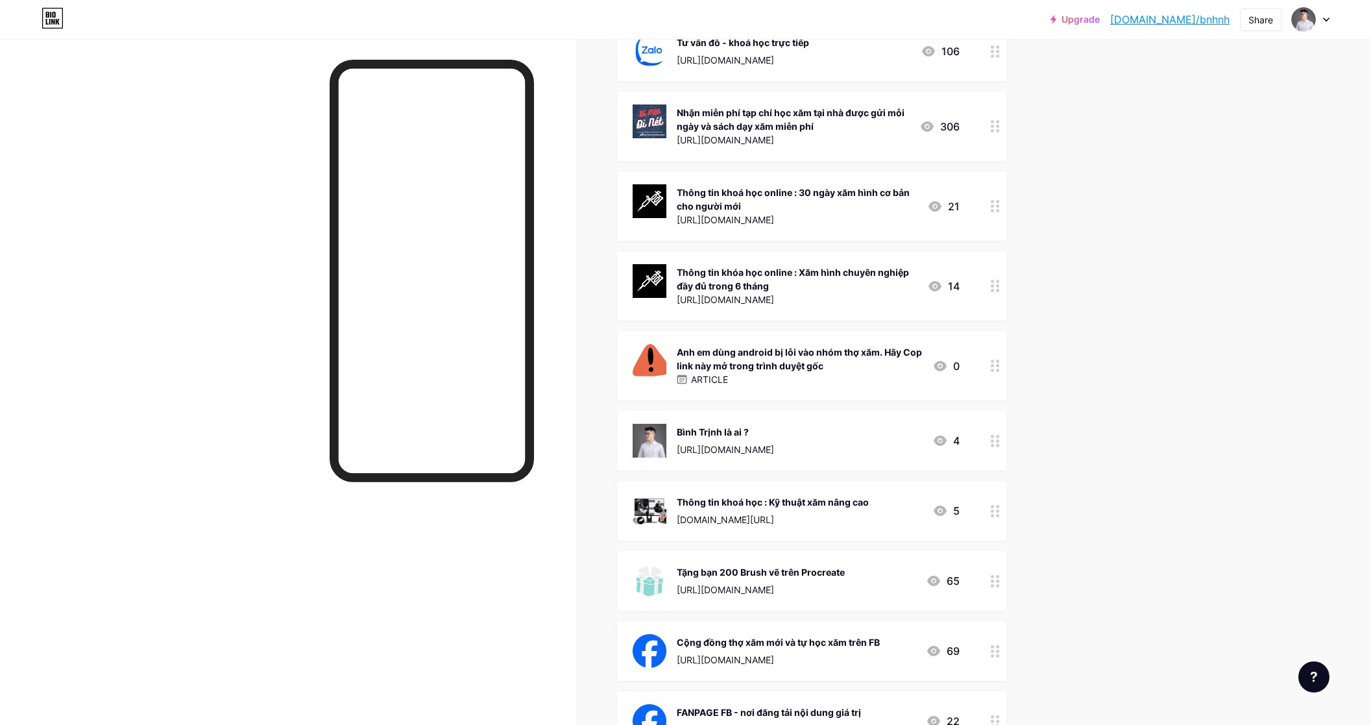
click at [1003, 371] on div at bounding box center [995, 365] width 22 height 69
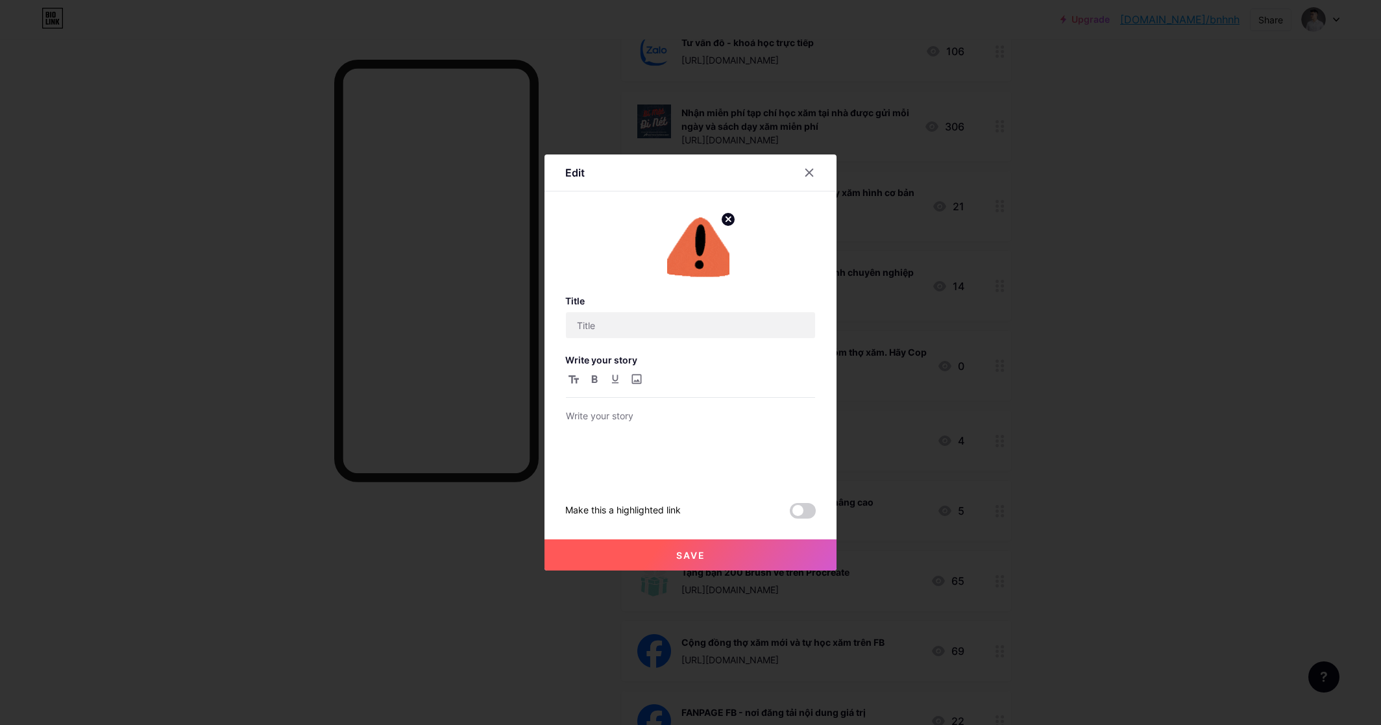
type input "Anh em dùng android bị lỗi vào nhóm thợ xăm. Hãy Cop link này mở trong trình du…"
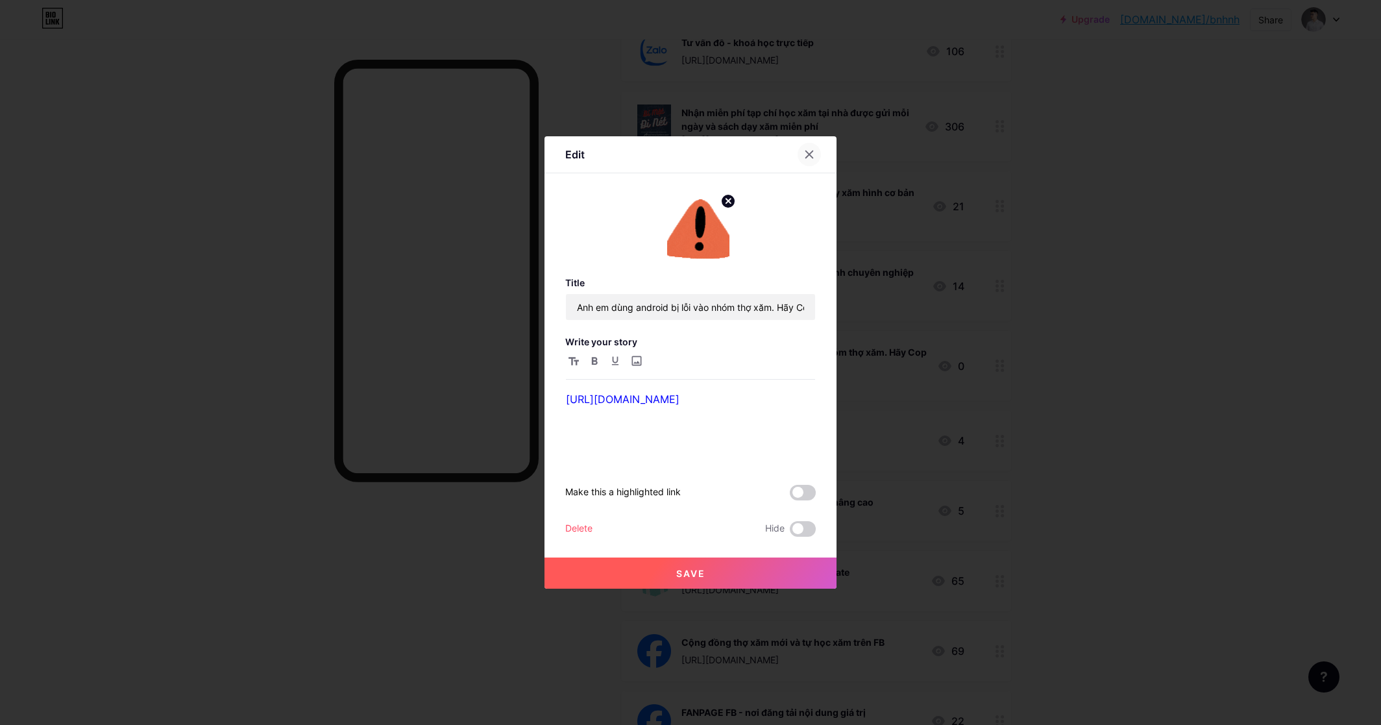
click at [804, 151] on icon at bounding box center [809, 154] width 10 height 10
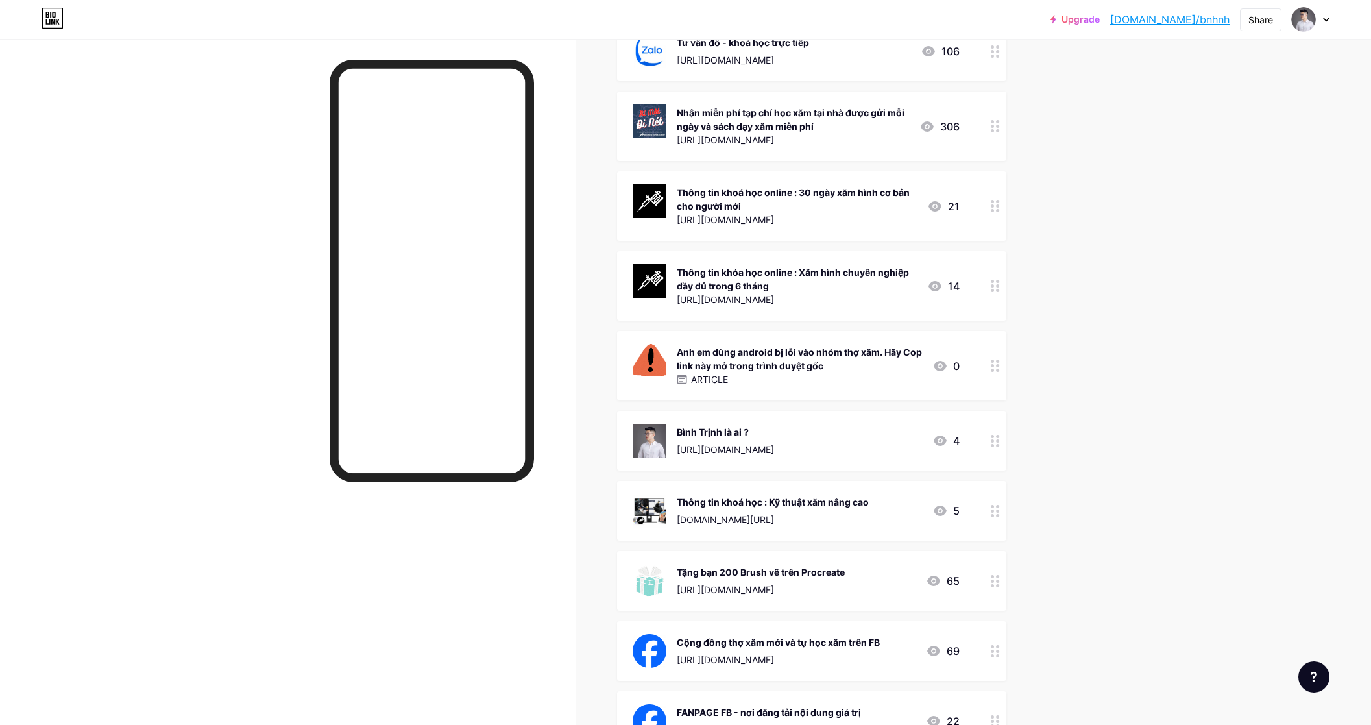
drag, startPoint x: 670, startPoint y: 367, endPoint x: 818, endPoint y: 381, distance: 148.6
click at [818, 381] on div "Anh em dùng android bị lỗi vào nhóm thợ xăm. Hãy Cop link này mở trong trình du…" at bounding box center [777, 365] width 289 height 43
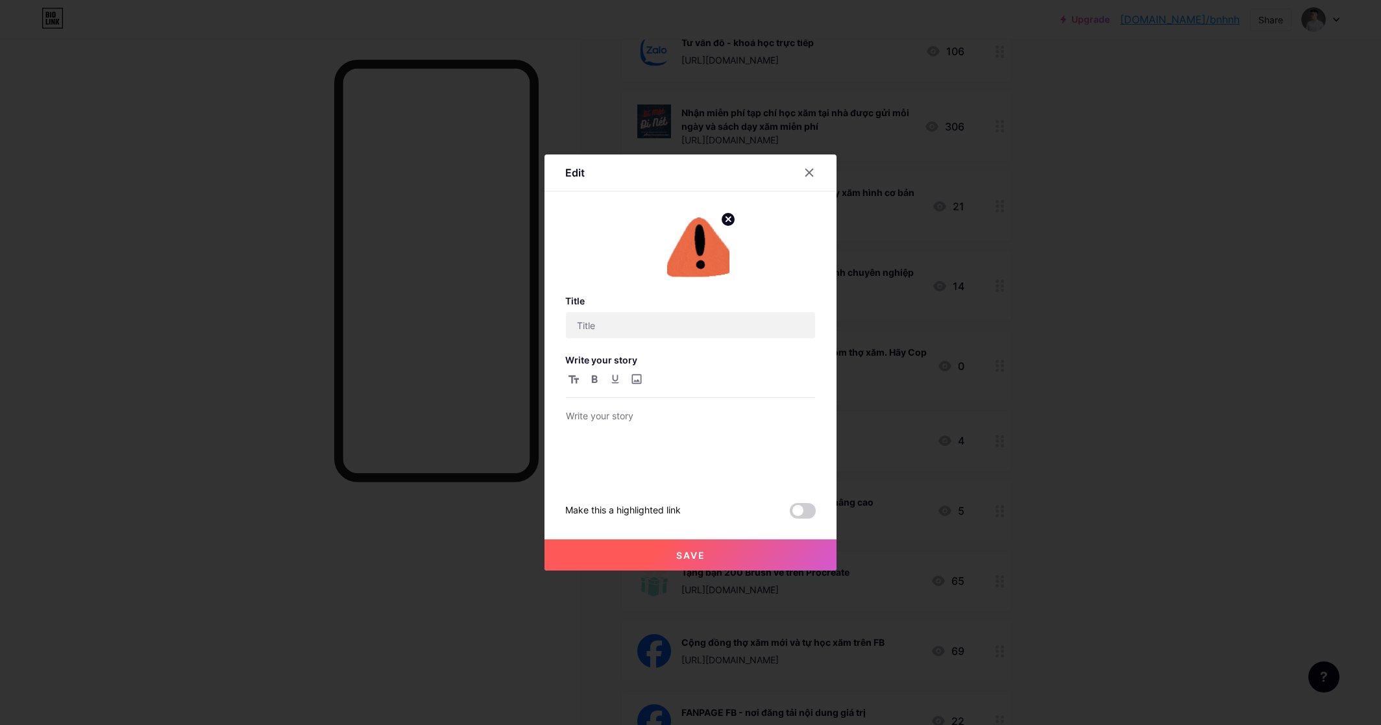
type input "Anh em dùng android bị lỗi vào nhóm thợ xăm. Hãy Cop link này mở trong trình du…"
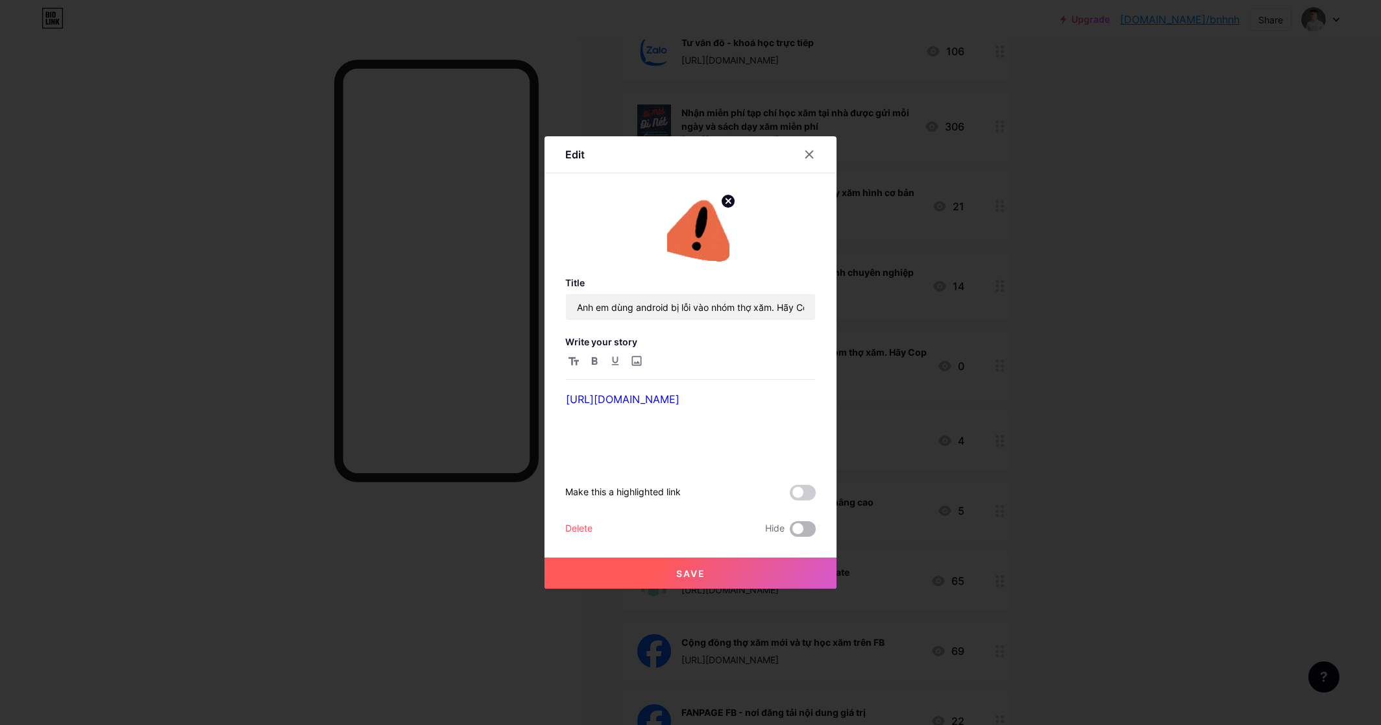
click at [796, 529] on span at bounding box center [803, 529] width 26 height 16
click at [790, 532] on input "checkbox" at bounding box center [790, 532] width 0 height 0
click at [778, 574] on button "Save" at bounding box center [690, 572] width 292 height 31
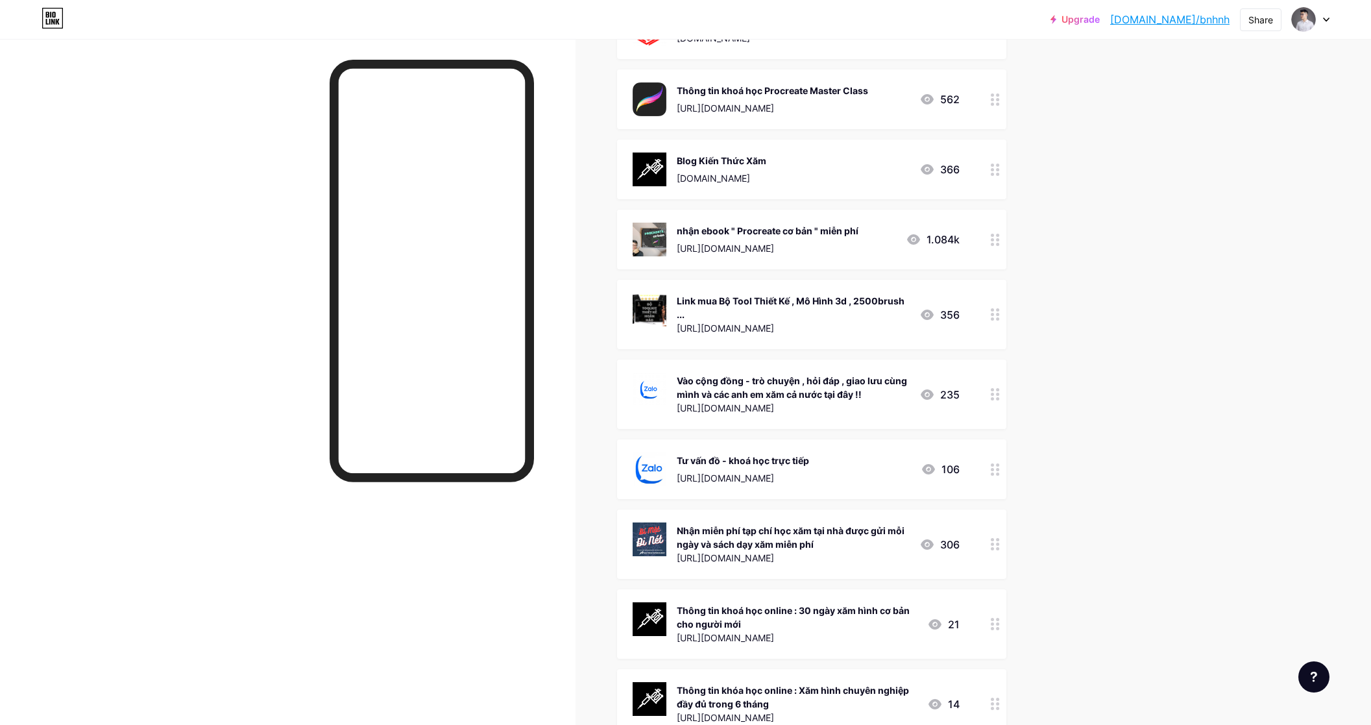
scroll to position [509, 0]
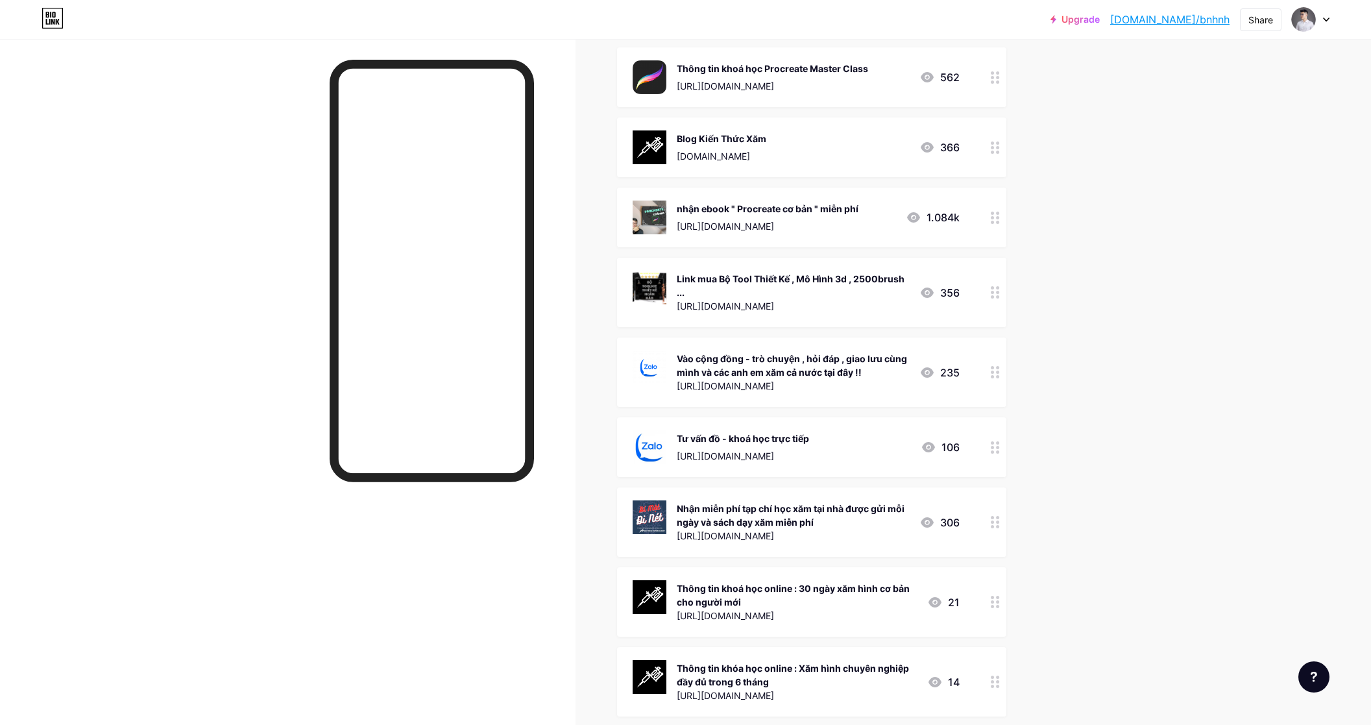
drag, startPoint x: 1005, startPoint y: 424, endPoint x: 989, endPoint y: 327, distance: 98.6
click at [979, 246] on span "Nhận ebook : Giấy tờ cần có khi làm xăm , phiên bản dễ hiểu https://10.binhtrin…" at bounding box center [811, 456] width 389 height 1522
click at [997, 436] on div at bounding box center [995, 447] width 22 height 60
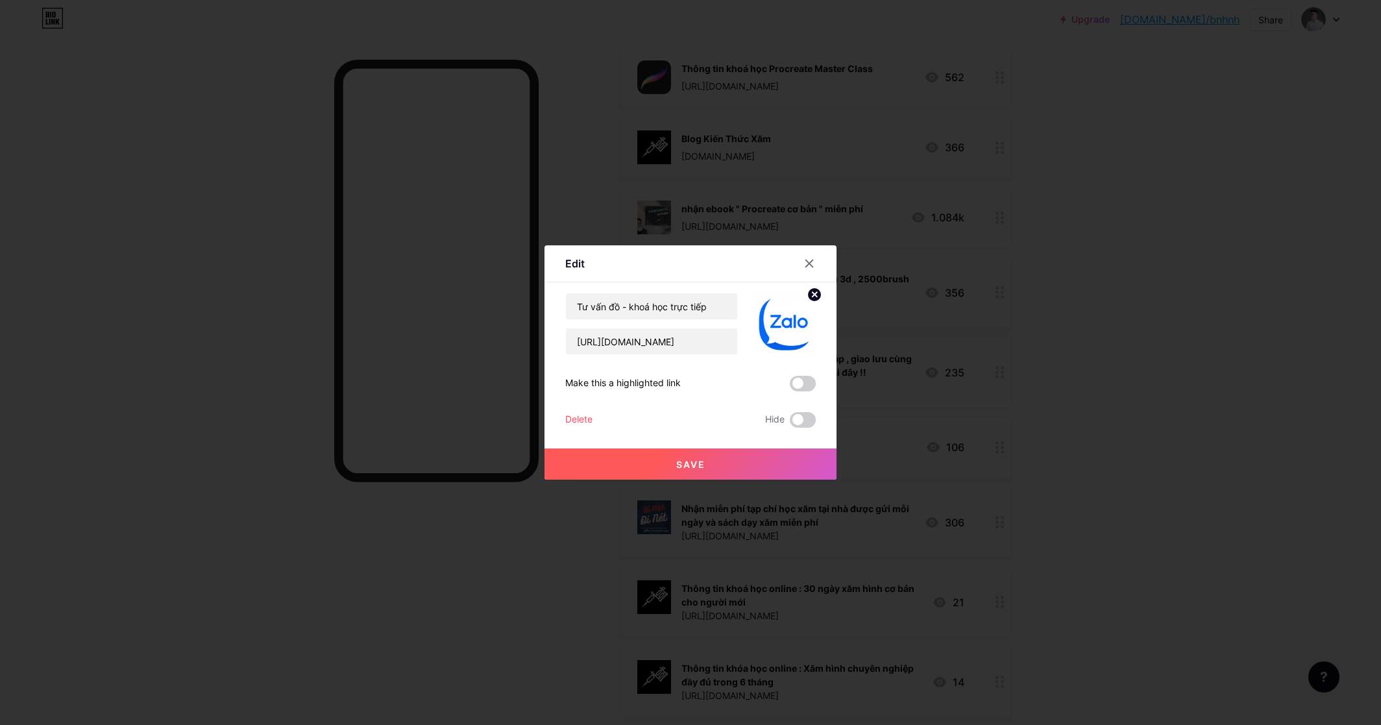
click at [1003, 450] on div at bounding box center [690, 362] width 1381 height 725
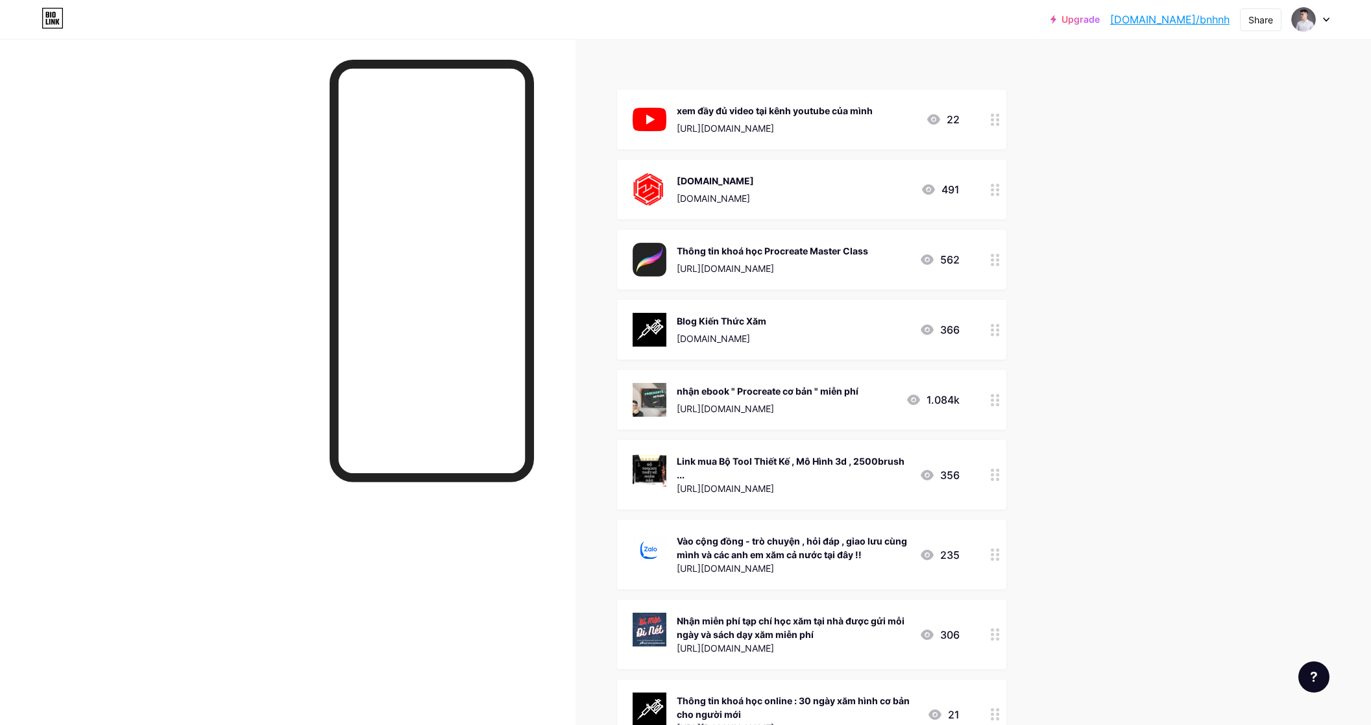
scroll to position [126, 0]
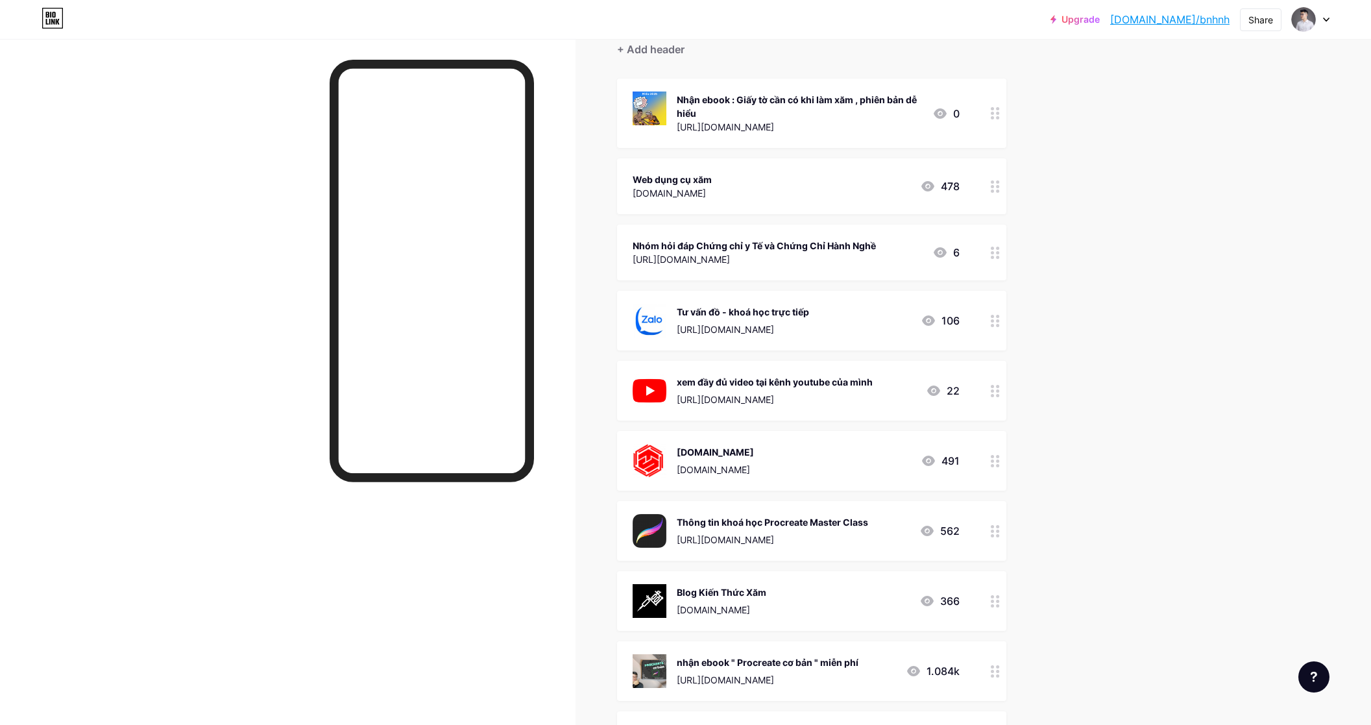
drag, startPoint x: 1004, startPoint y: 465, endPoint x: 998, endPoint y: 508, distance: 43.2
drag, startPoint x: 1002, startPoint y: 467, endPoint x: 1007, endPoint y: 405, distance: 62.5
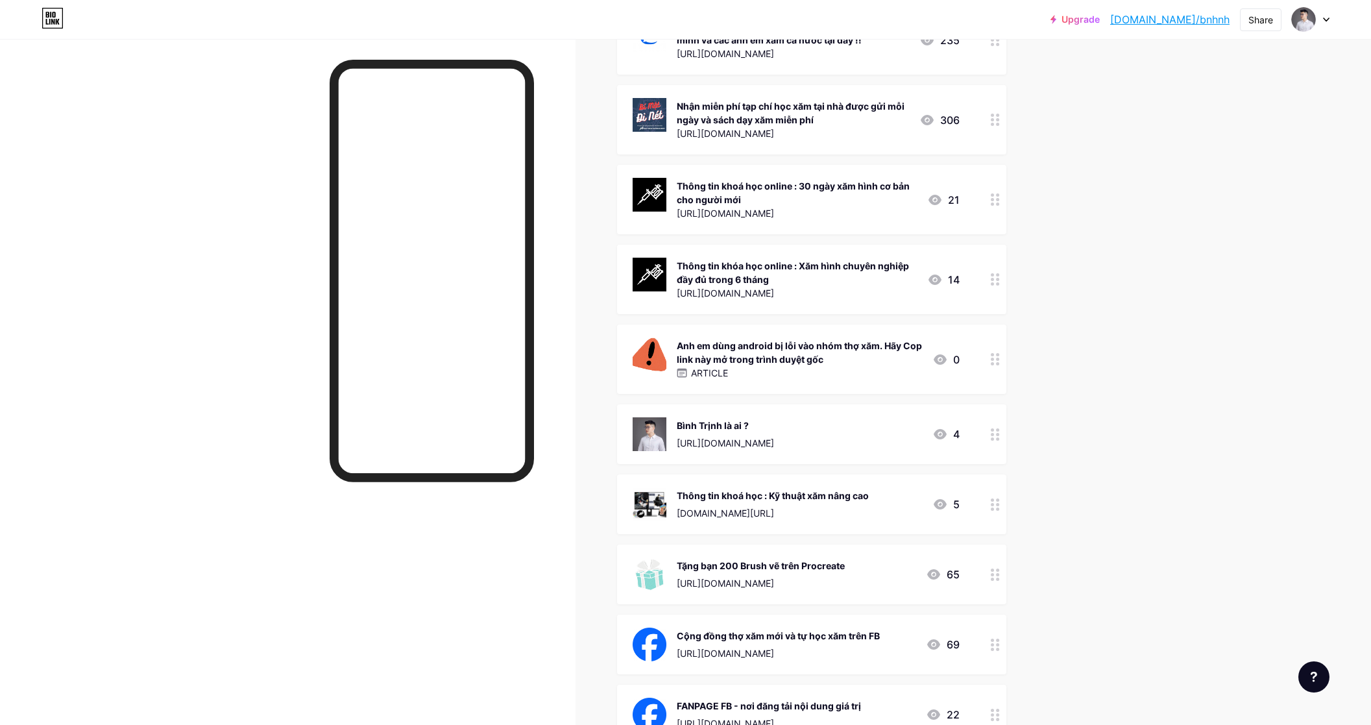
scroll to position [1152, 0]
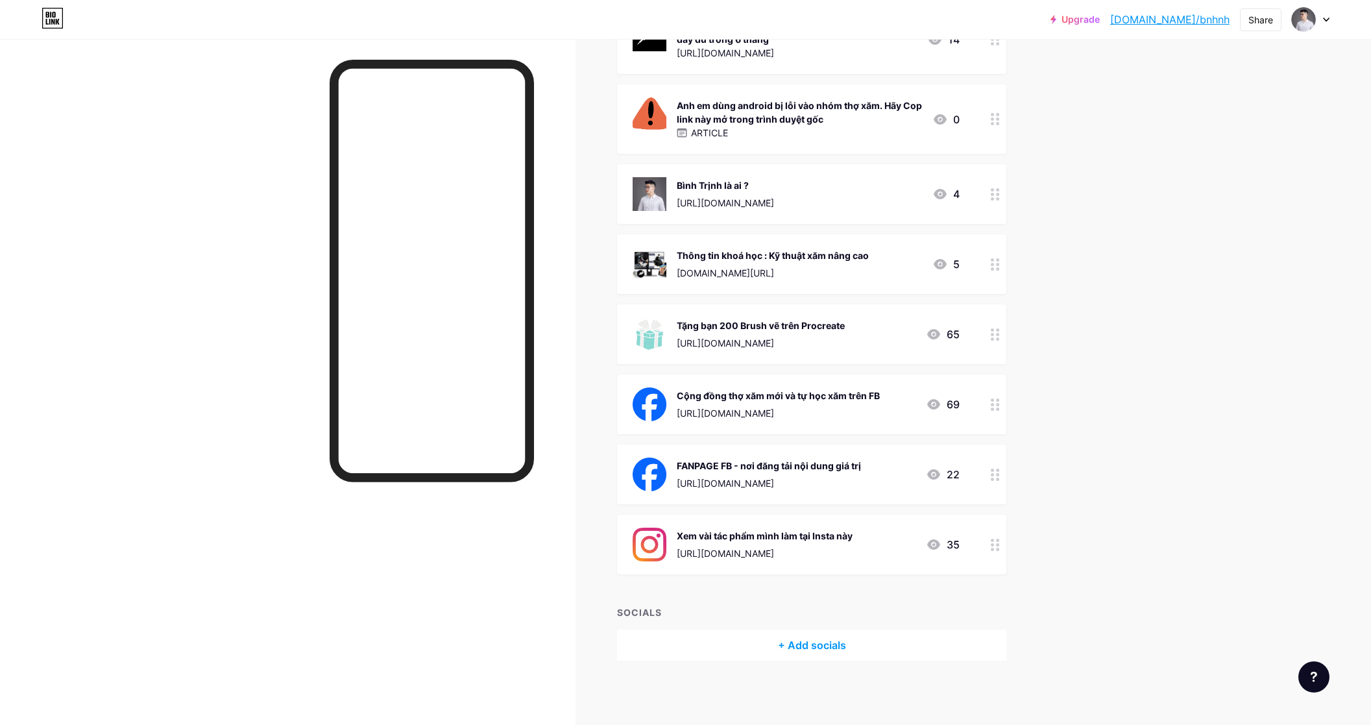
drag, startPoint x: 997, startPoint y: 476, endPoint x: 1018, endPoint y: 458, distance: 27.1
drag, startPoint x: 1111, startPoint y: 499, endPoint x: 1087, endPoint y: 493, distance: 24.9
click at [988, 537] on div "Xem vài tác phẩm mình làm tại Insta này https://www.instagram.com/binhtrinh_tat…" at bounding box center [811, 545] width 389 height 60
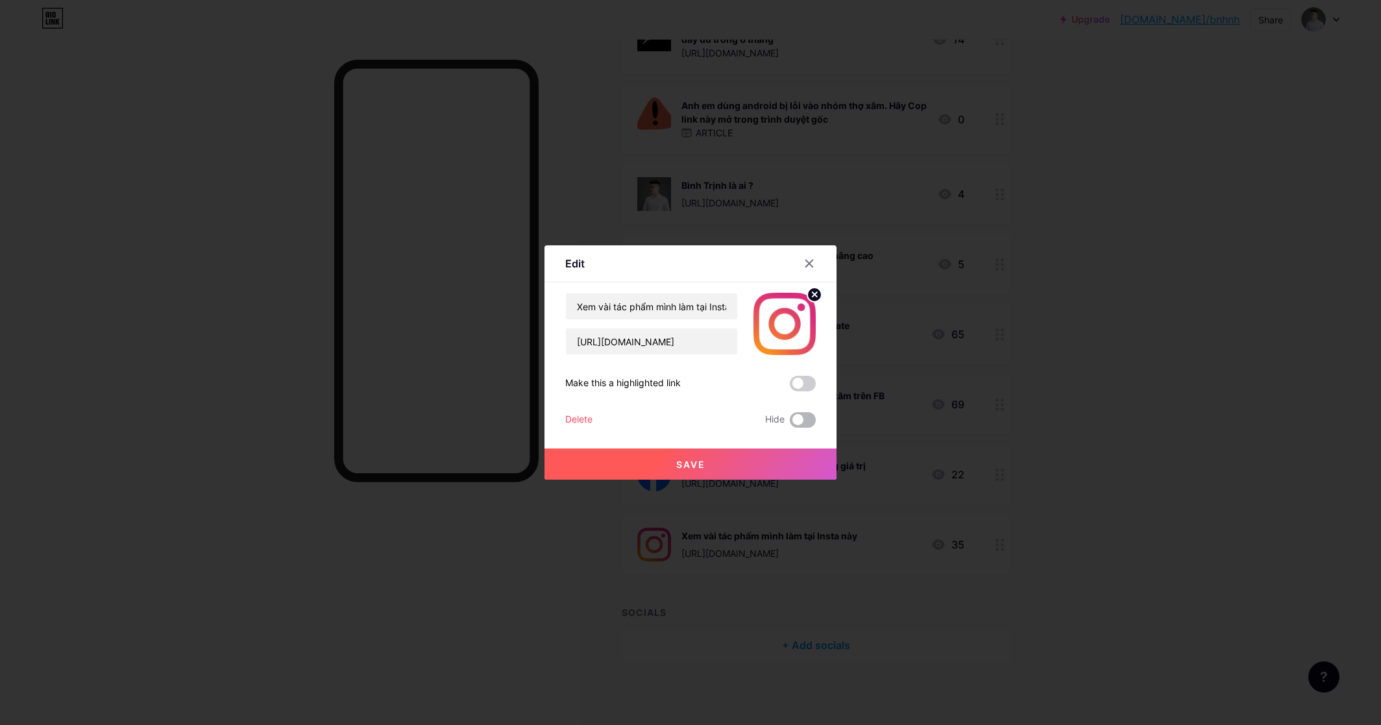
click at [801, 422] on span at bounding box center [803, 420] width 26 height 16
click at [790, 423] on input "checkbox" at bounding box center [790, 423] width 0 height 0
click at [790, 456] on button "Save" at bounding box center [690, 463] width 292 height 31
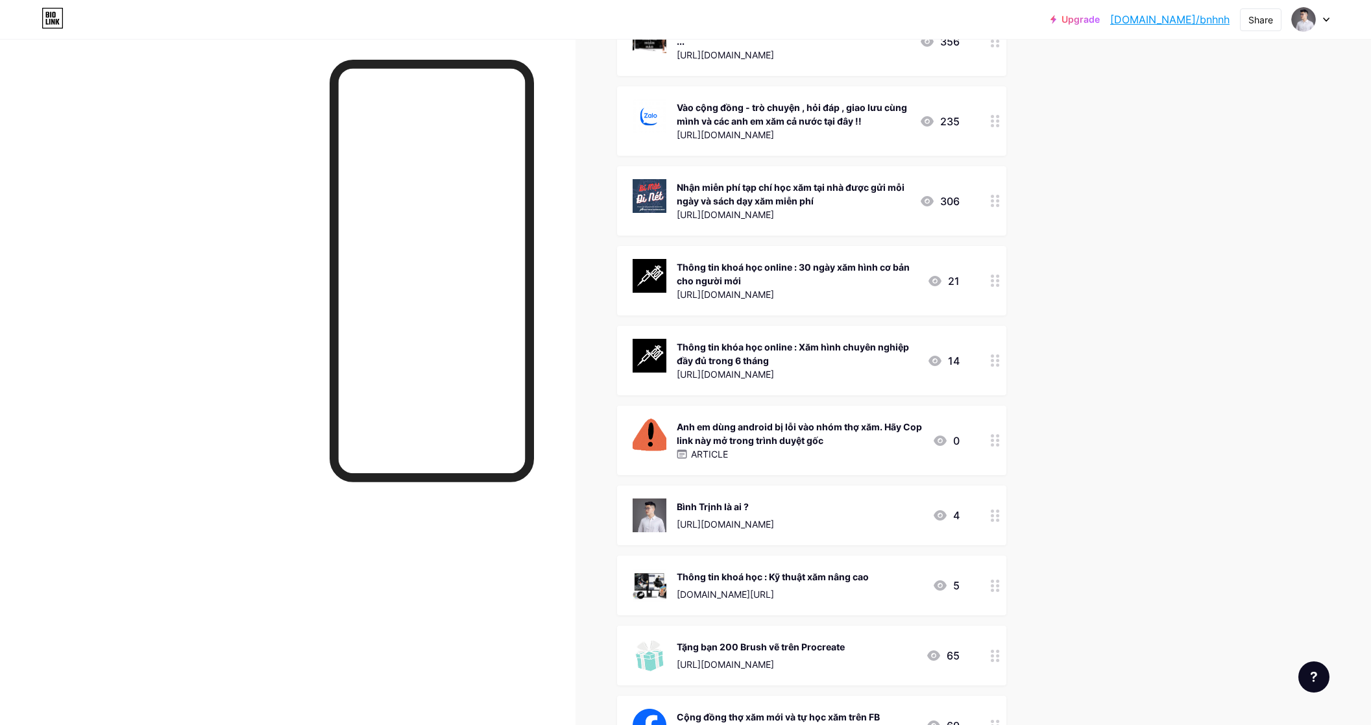
scroll to position [557, 0]
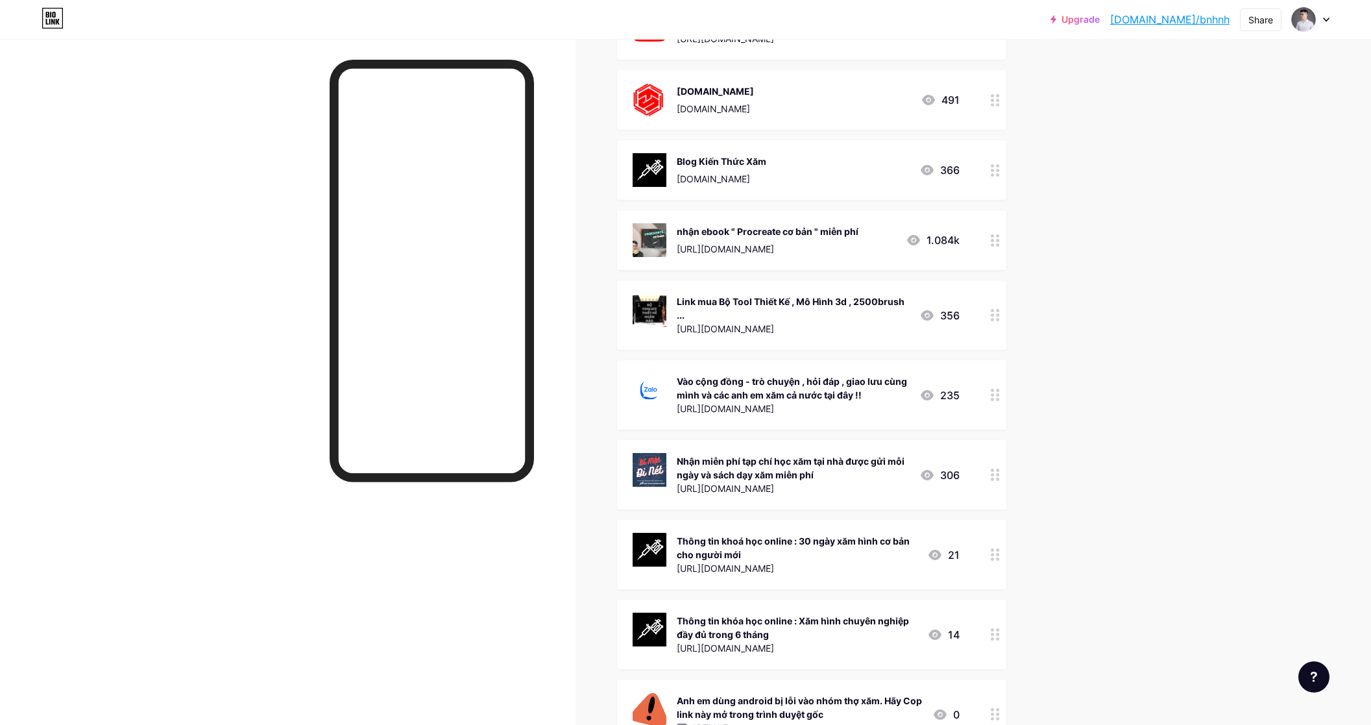
click at [1219, 436] on div "Upgrade bio.link/bnhnh bio.link/bnhnh Share Switch accounts Bình Trịnh bio.link…" at bounding box center [685, 381] width 1371 height 1877
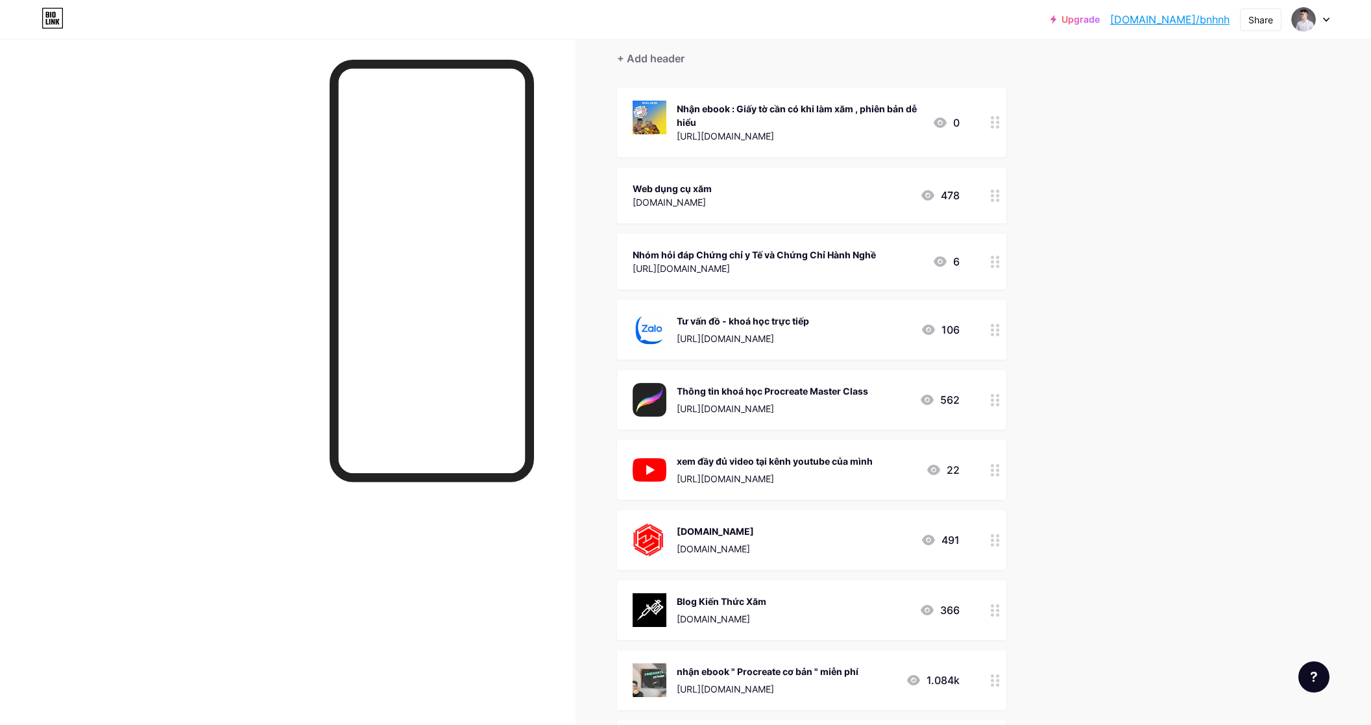
scroll to position [0, 0]
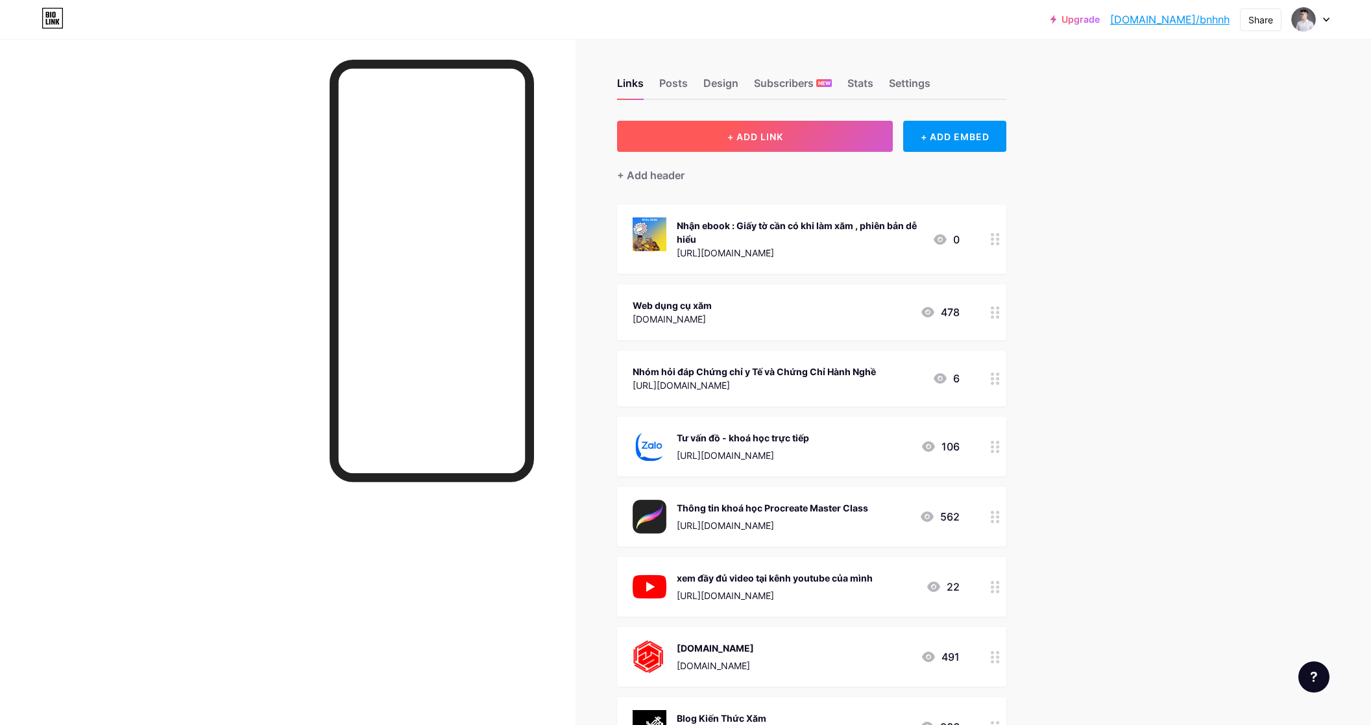
click at [772, 138] on span "+ ADD LINK" at bounding box center [755, 136] width 56 height 11
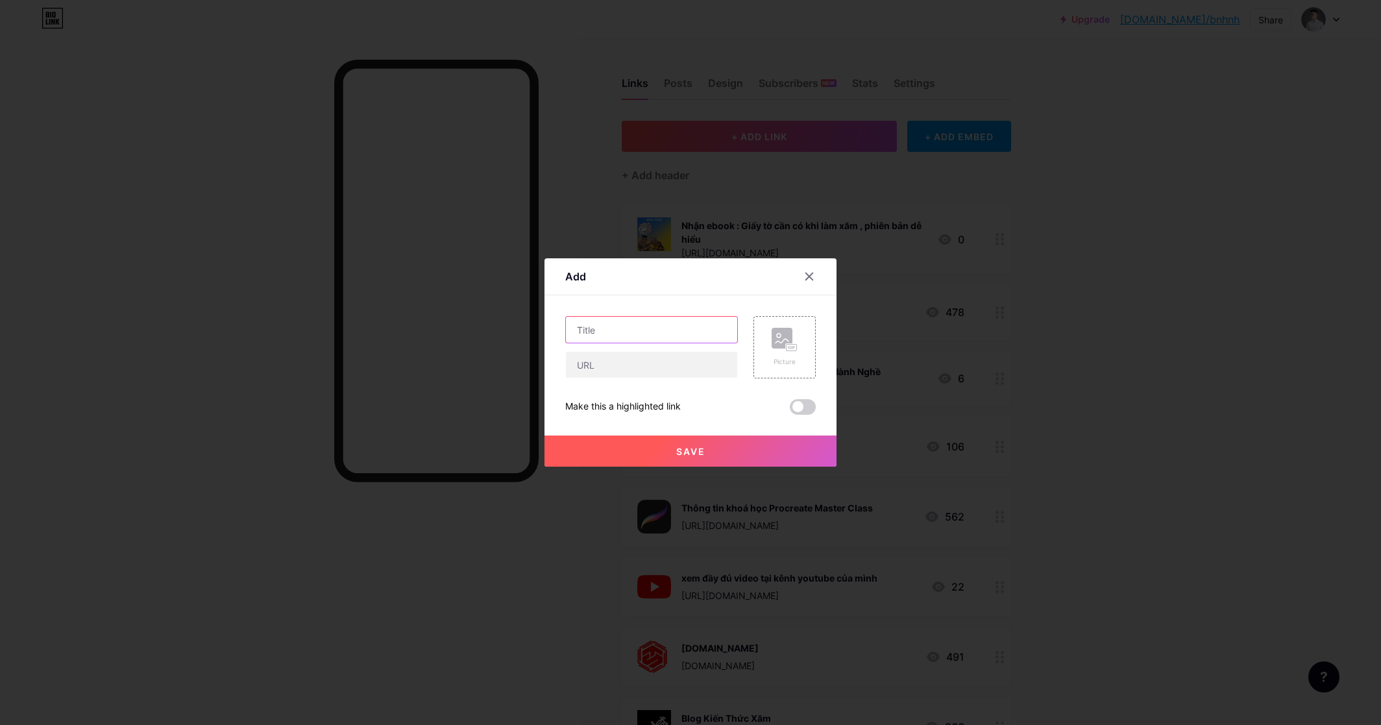
click at [650, 323] on input "text" at bounding box center [651, 330] width 171 height 26
drag, startPoint x: 632, startPoint y: 325, endPoint x: 622, endPoint y: 327, distance: 10.6
click at [622, 327] on input "Đặt lịch tư ván chứng chỉ" at bounding box center [651, 330] width 171 height 26
type input "Đặt lịch tư vấn học và thi chứng chỉ"
click at [644, 372] on input "text" at bounding box center [651, 365] width 171 height 26
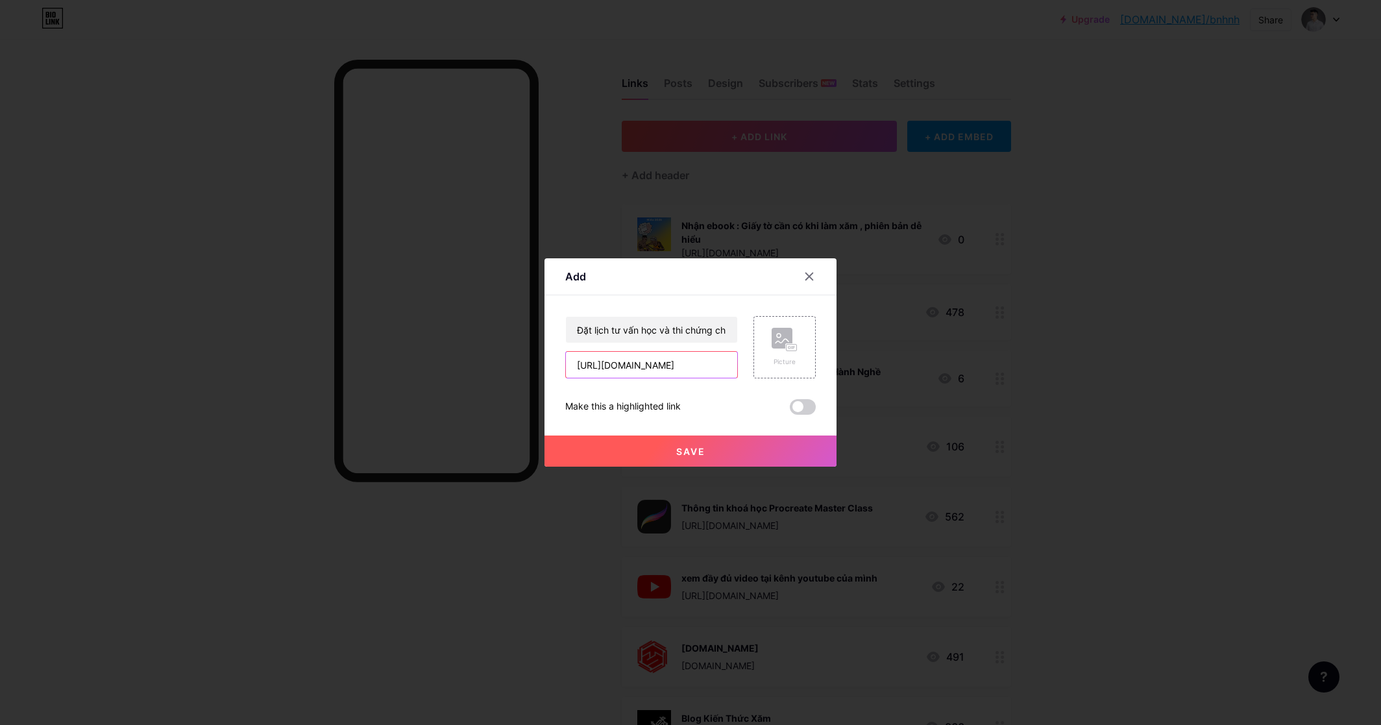
type input "https://chungchi.binhtrinh.vn"
click at [673, 463] on button "Save" at bounding box center [690, 450] width 292 height 31
click at [787, 348] on rect at bounding box center [792, 348] width 10 height 6
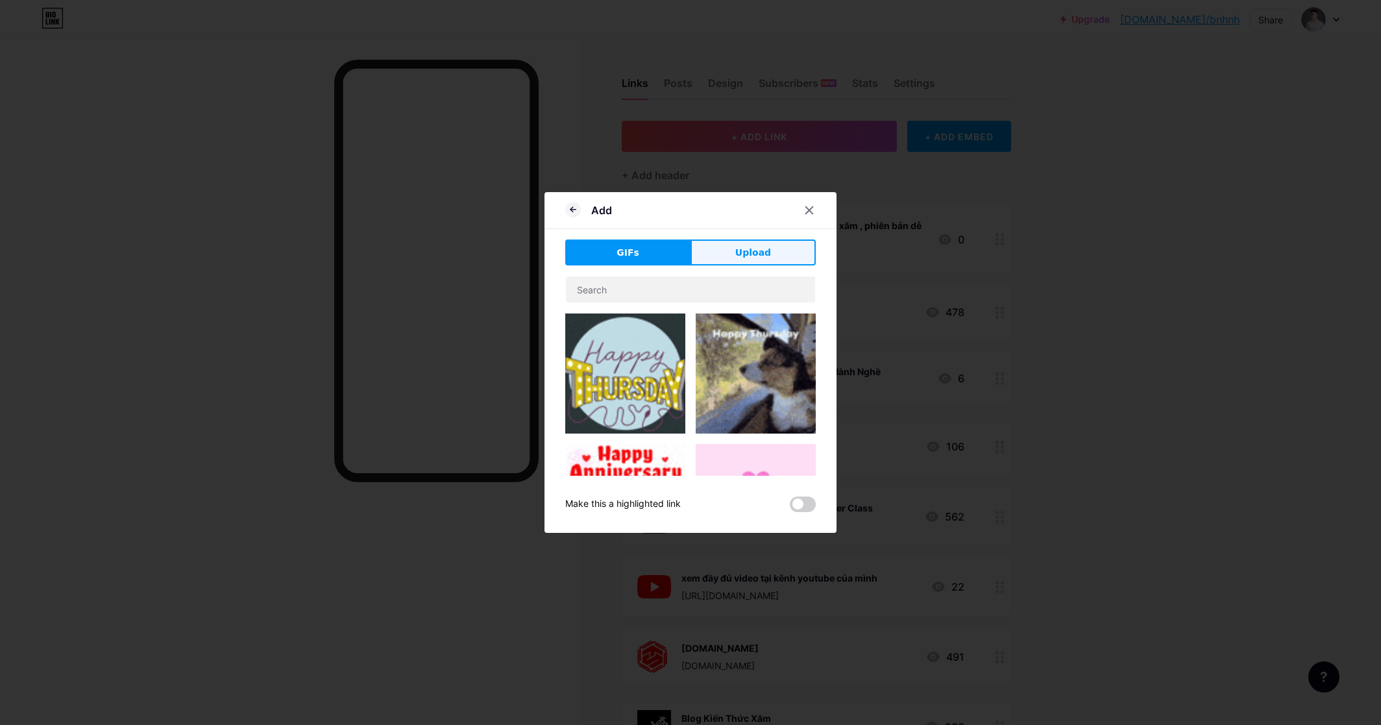
click at [754, 264] on button "Upload" at bounding box center [752, 252] width 125 height 26
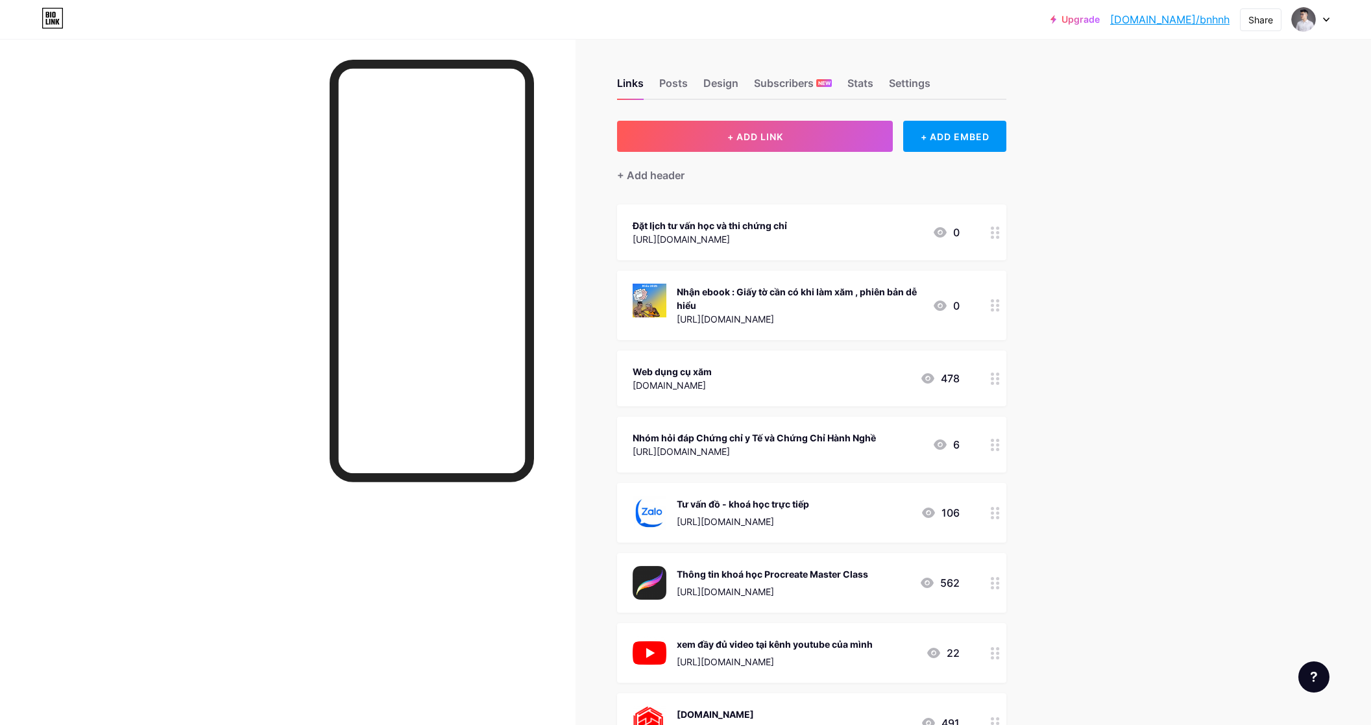
click at [995, 229] on icon at bounding box center [995, 232] width 9 height 12
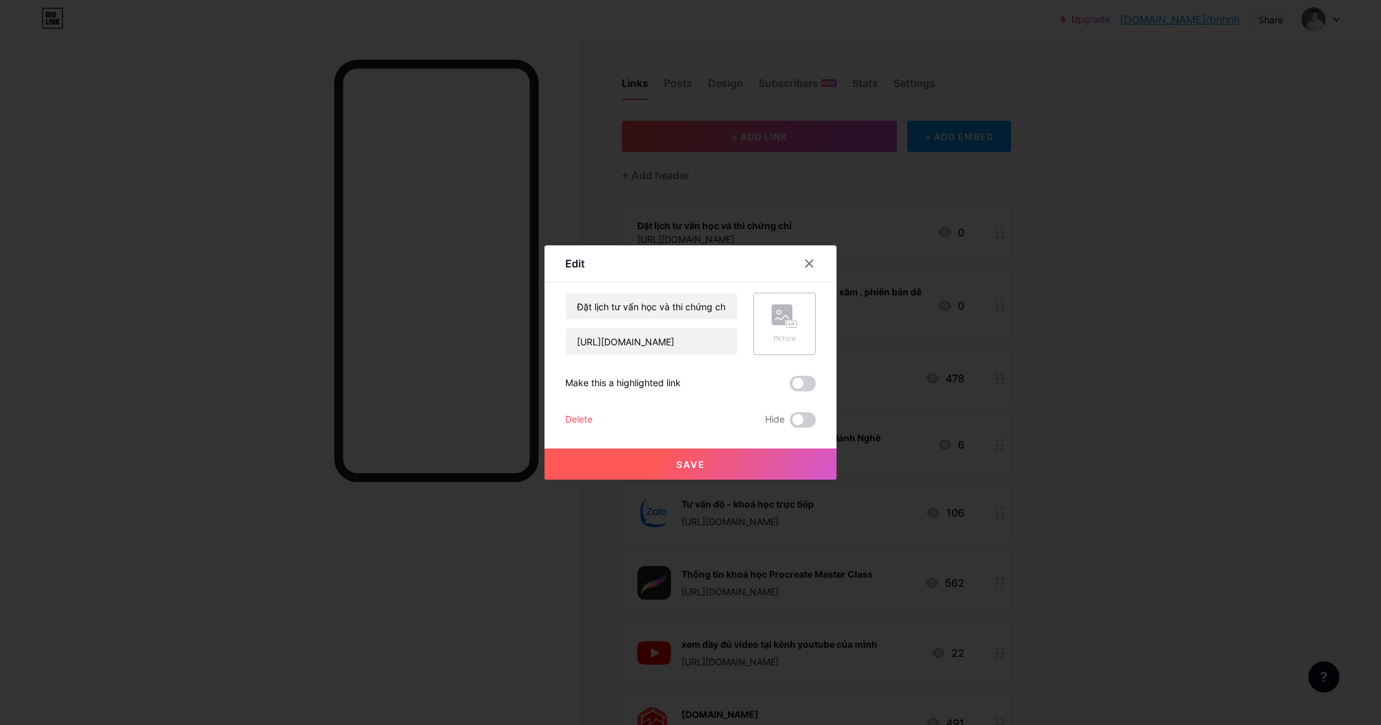
click at [781, 333] on div "Picture" at bounding box center [785, 323] width 26 height 39
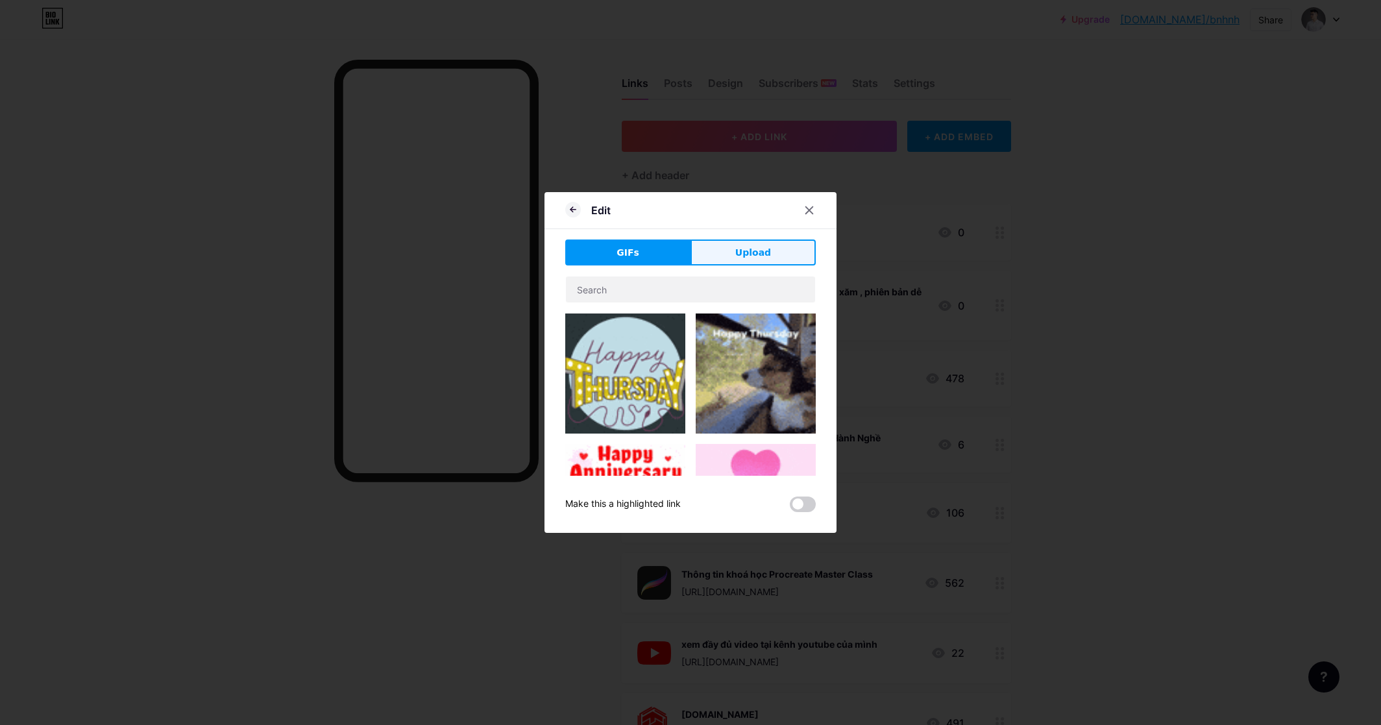
click at [746, 244] on button "Upload" at bounding box center [752, 252] width 125 height 26
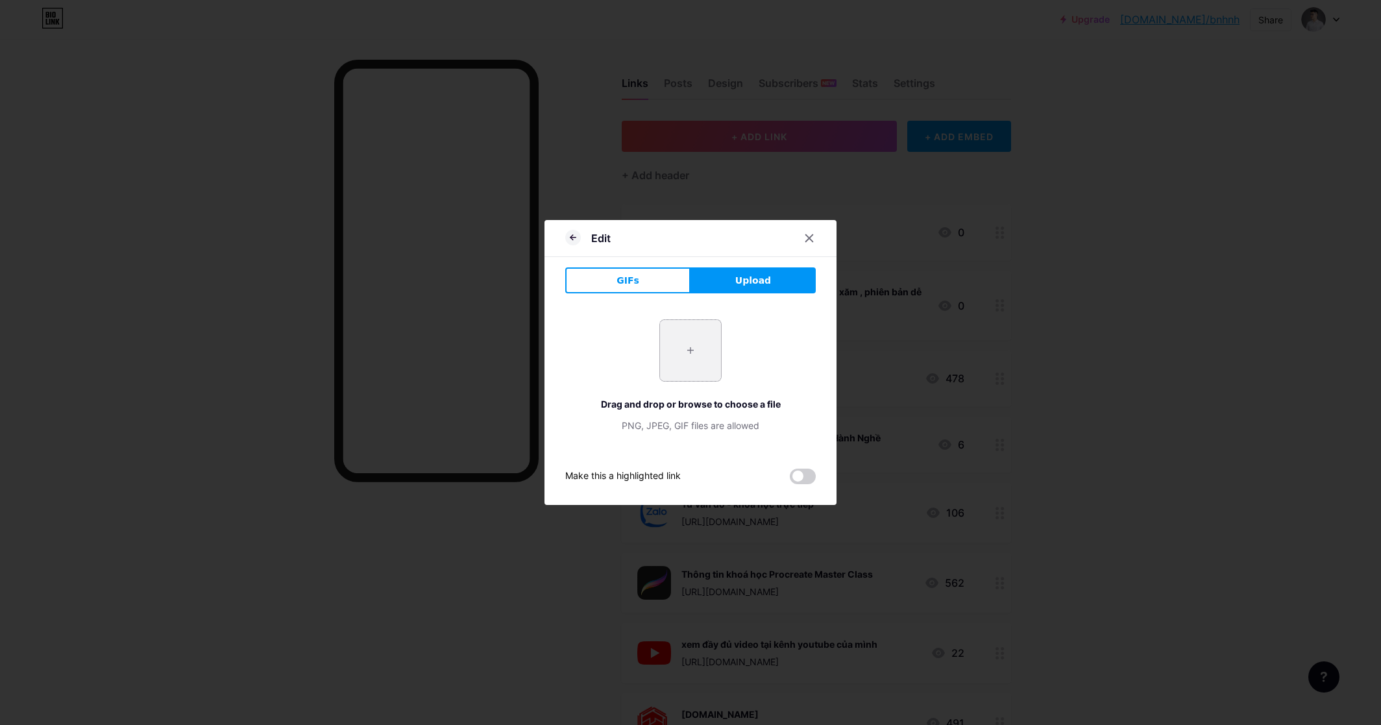
click at [692, 362] on input "file" at bounding box center [690, 350] width 61 height 61
type input "C:\fakepath\20200829_162715-1024x768-2.jpg"
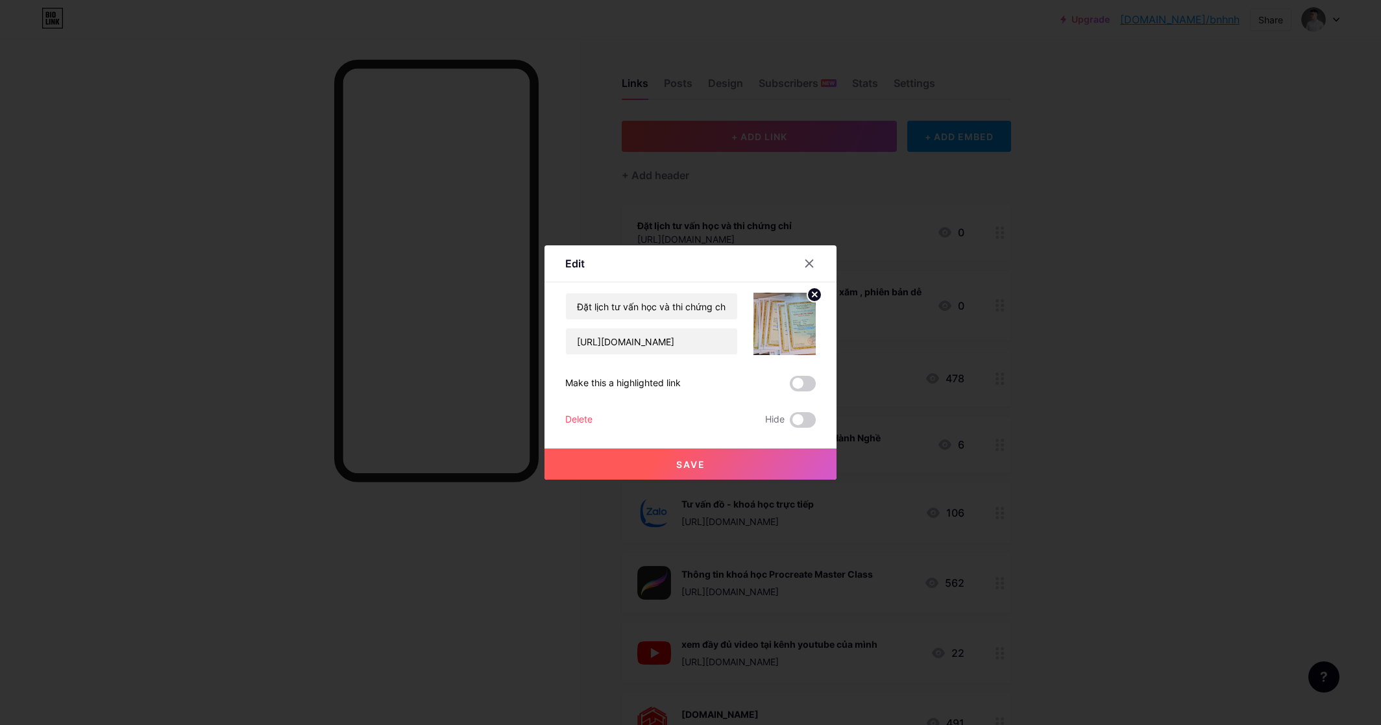
click at [716, 458] on button "Save" at bounding box center [690, 463] width 292 height 31
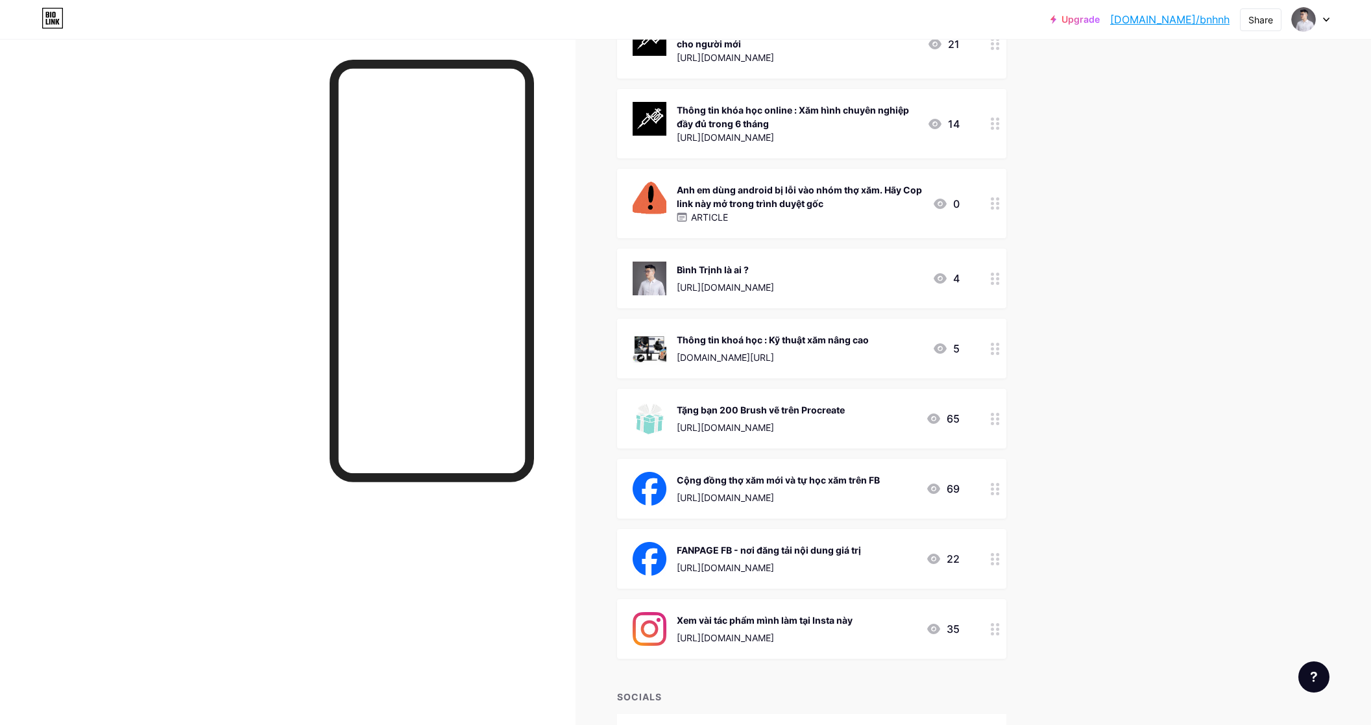
scroll to position [1222, 0]
